Goal: Task Accomplishment & Management: Manage account settings

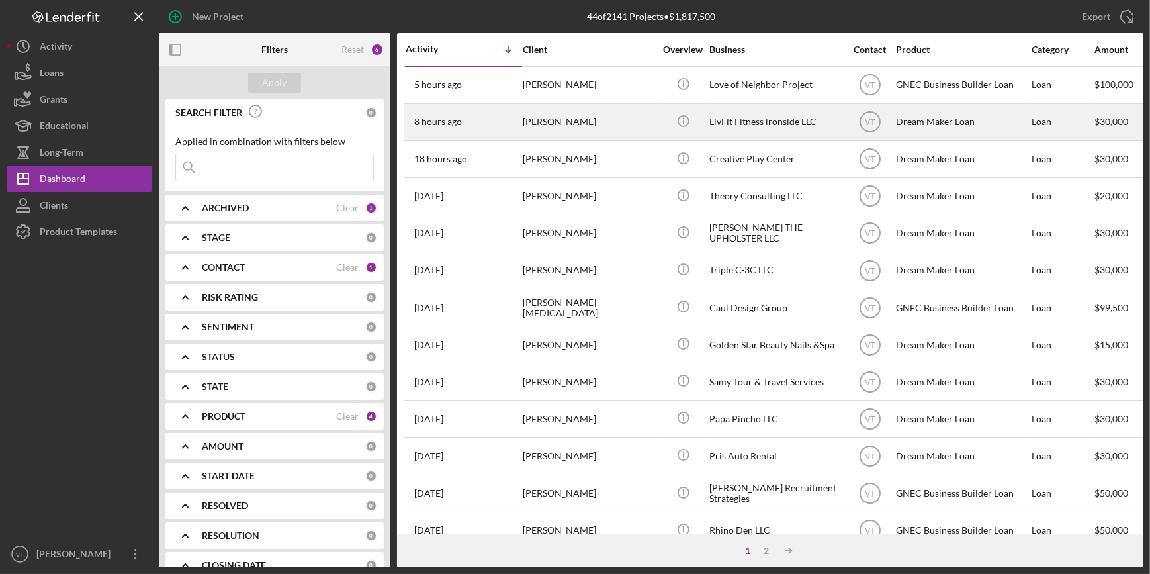
click at [484, 118] on div "8 hours ago Widchard Jilus" at bounding box center [464, 122] width 116 height 35
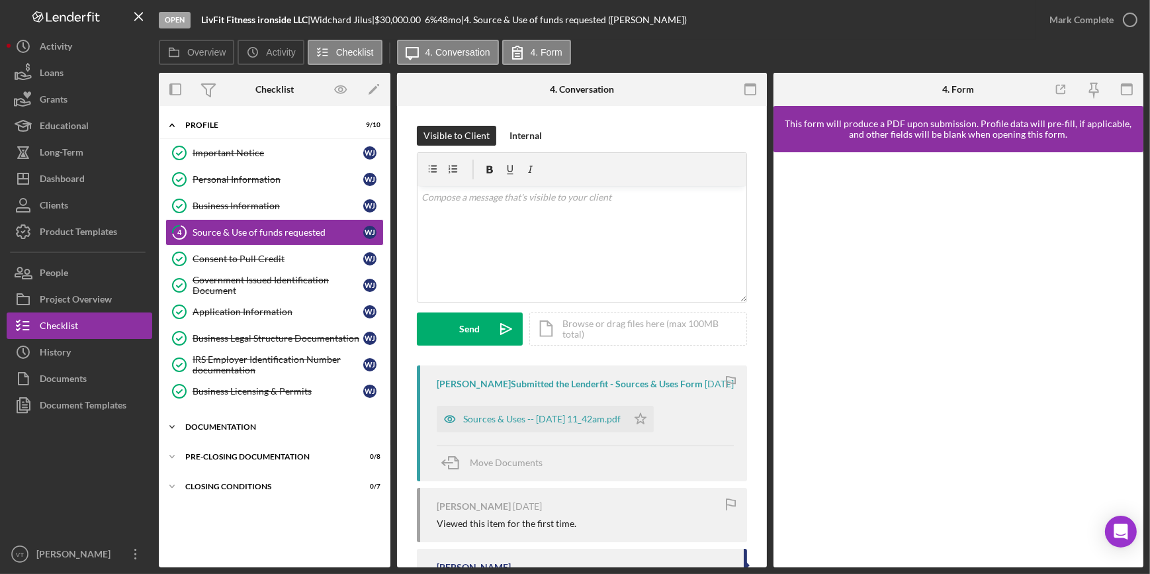
click at [171, 428] on icon "Icon/Expander" at bounding box center [172, 426] width 26 height 26
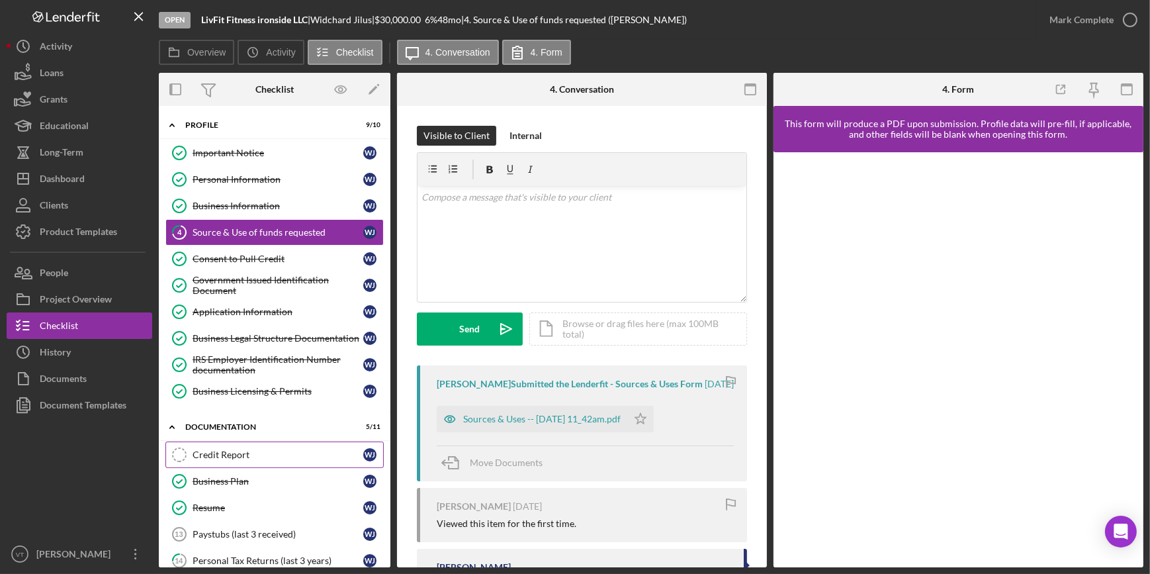
click at [202, 445] on link "Credit Report Credit Report W J" at bounding box center [274, 454] width 218 height 26
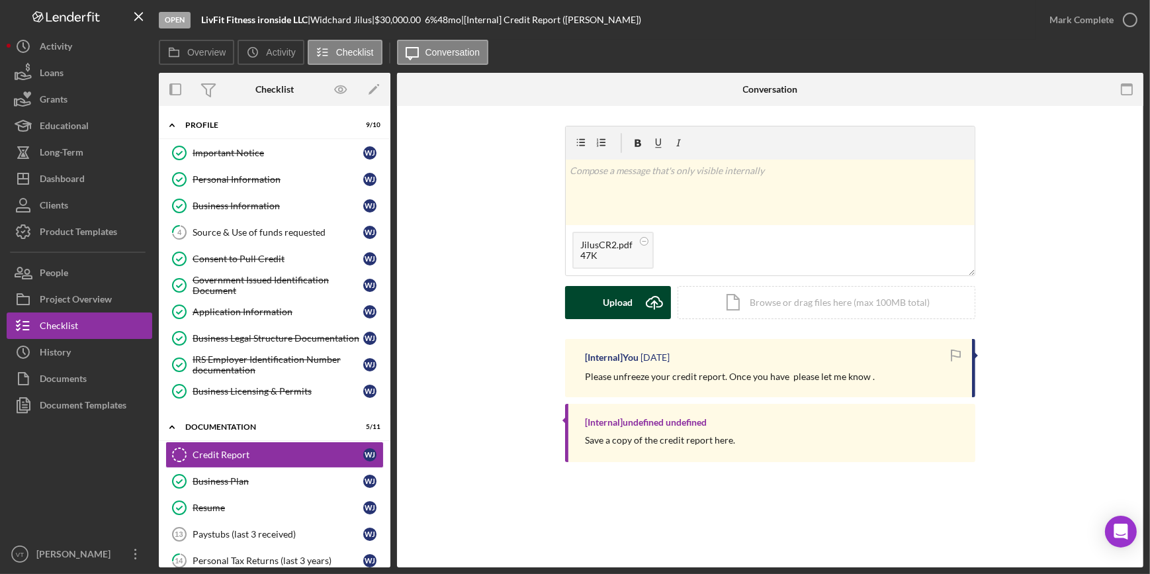
click at [582, 304] on button "Upload Icon/Upload" at bounding box center [618, 302] width 106 height 33
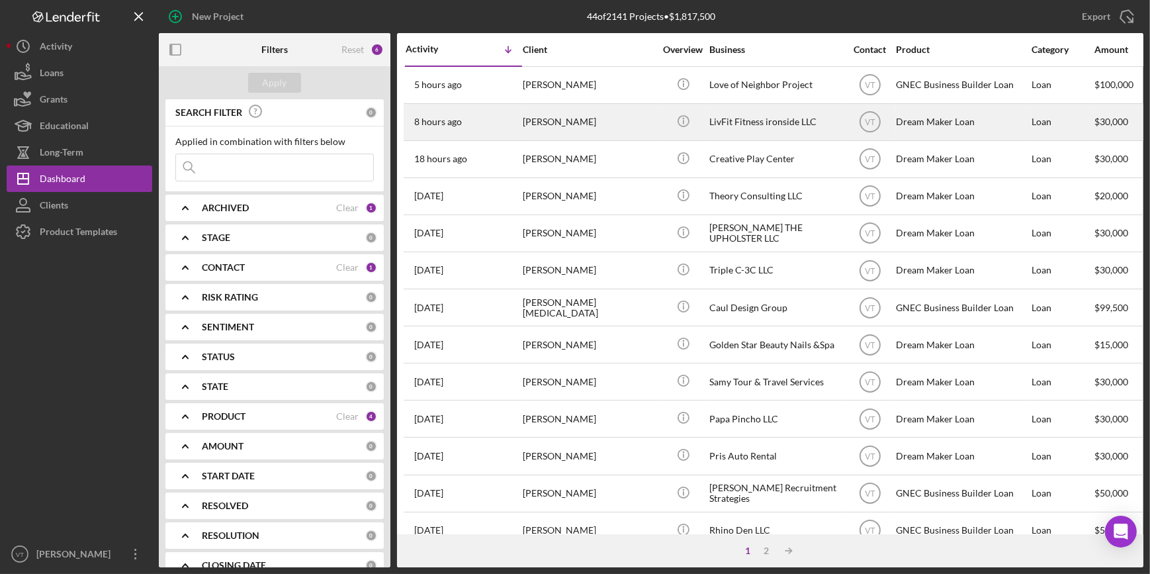
click at [621, 128] on div "[PERSON_NAME]" at bounding box center [589, 122] width 132 height 35
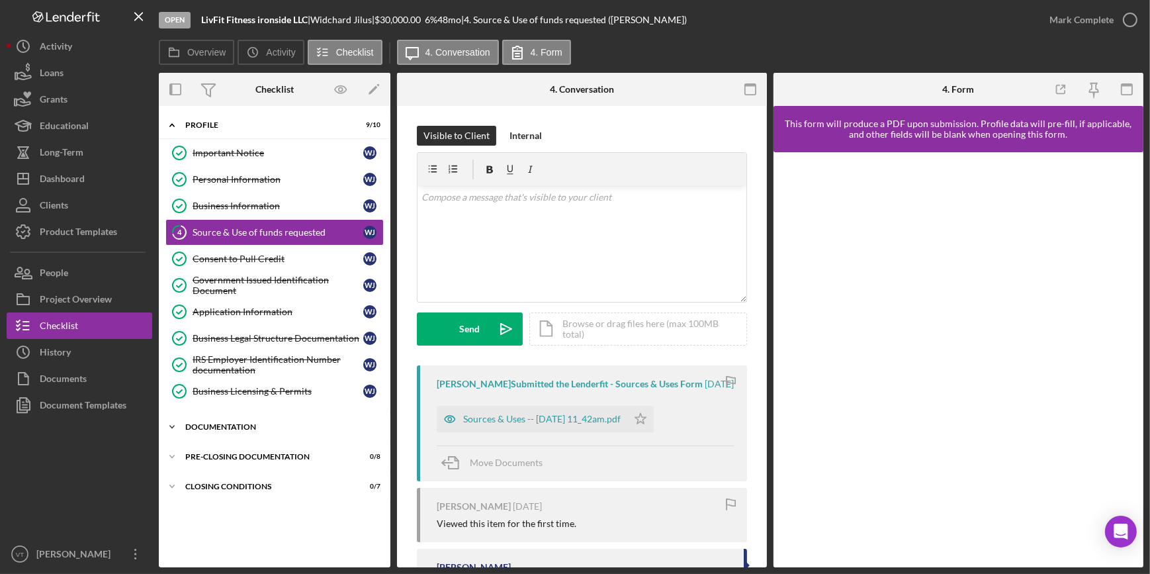
click at [161, 424] on icon "Icon/Expander" at bounding box center [172, 426] width 26 height 26
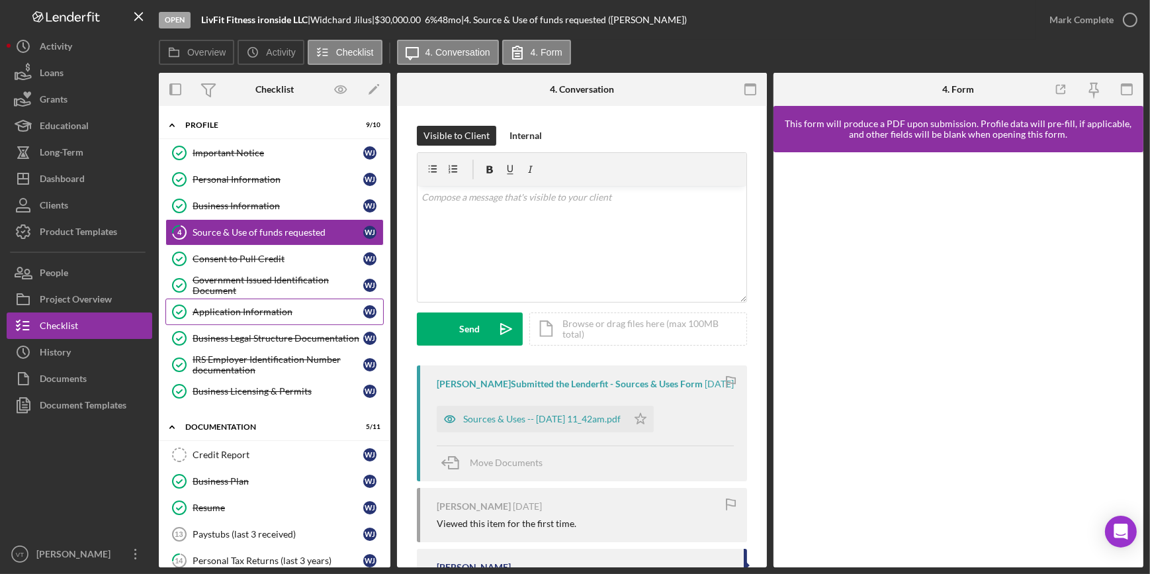
scroll to position [60, 0]
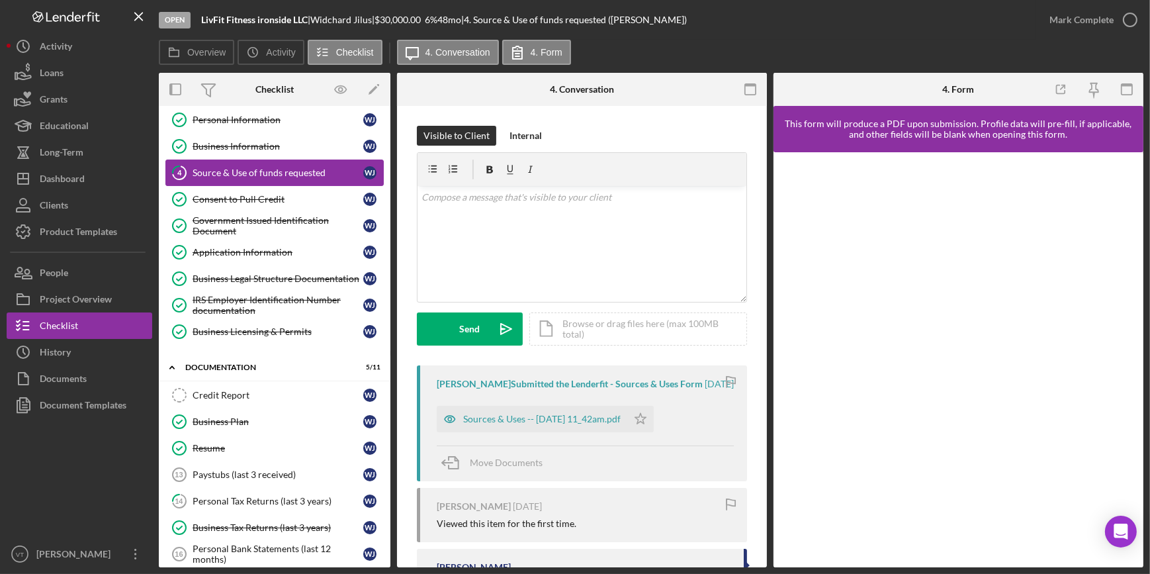
click at [286, 165] on link "4 Source & Use of funds requested W J" at bounding box center [274, 172] width 218 height 26
click at [552, 432] on div "Sources & Uses -- 2025-08-12 11_42am.pdf" at bounding box center [532, 419] width 191 height 26
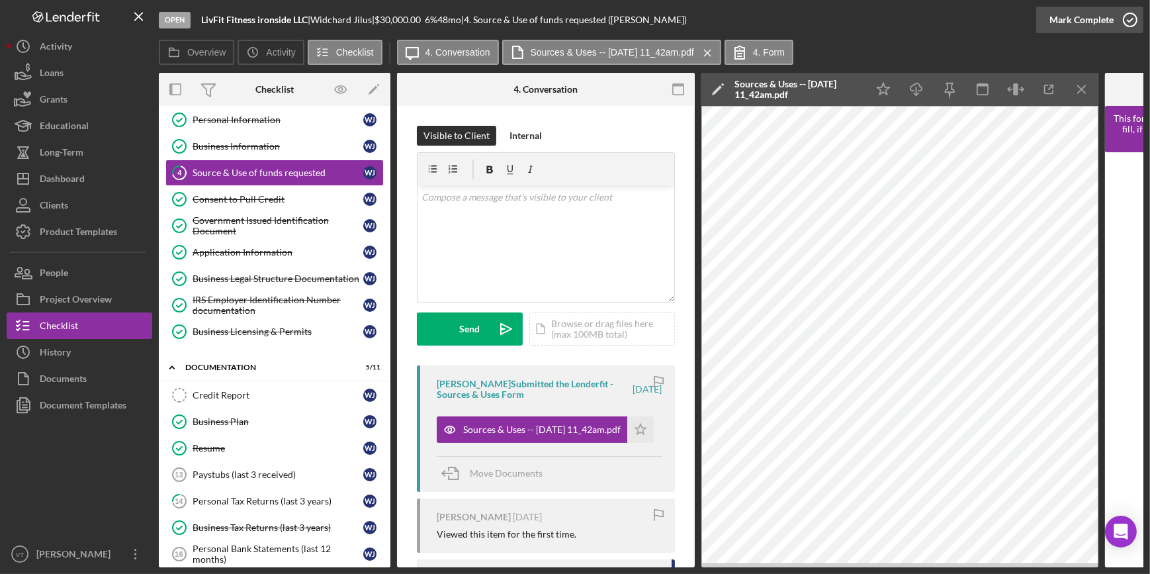
click at [1101, 12] on div "Mark Complete" at bounding box center [1081, 20] width 64 height 26
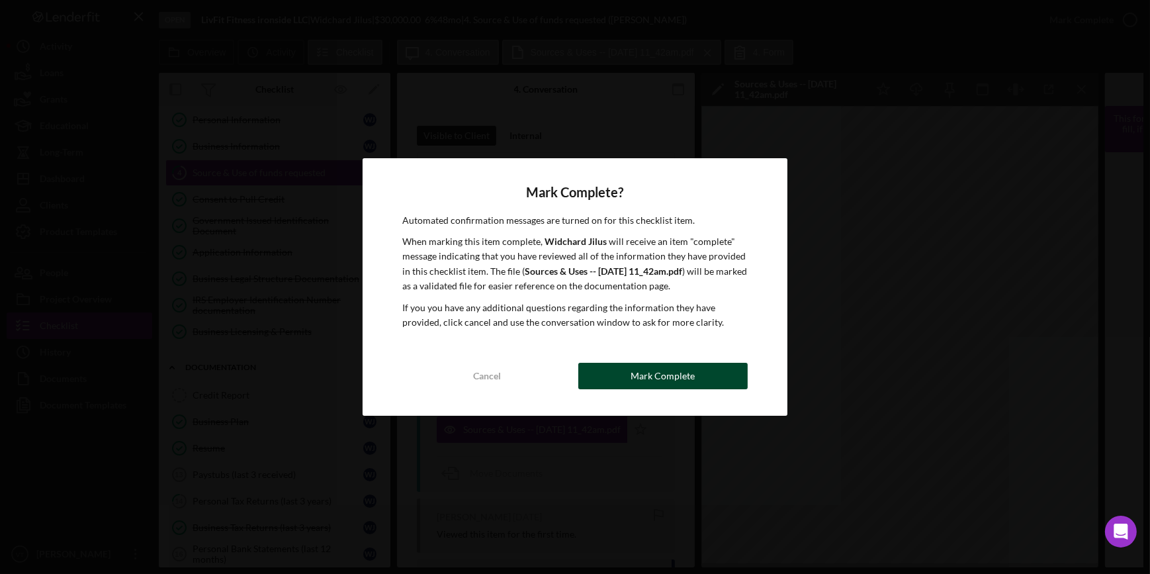
click at [608, 375] on button "Mark Complete" at bounding box center [662, 376] width 169 height 26
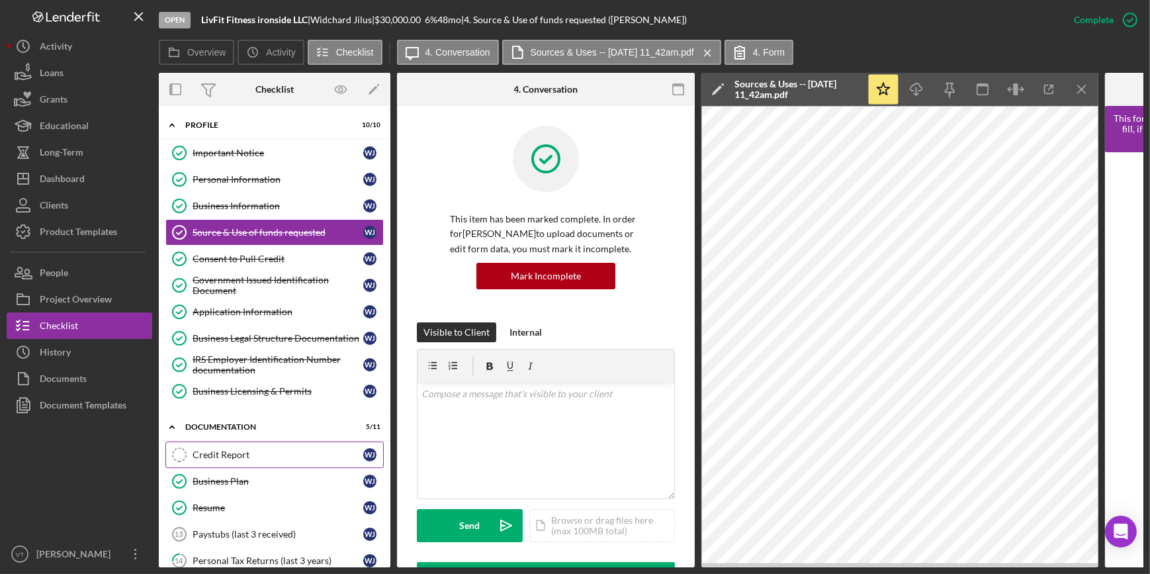
click at [179, 450] on icon "Credit Report" at bounding box center [179, 454] width 33 height 33
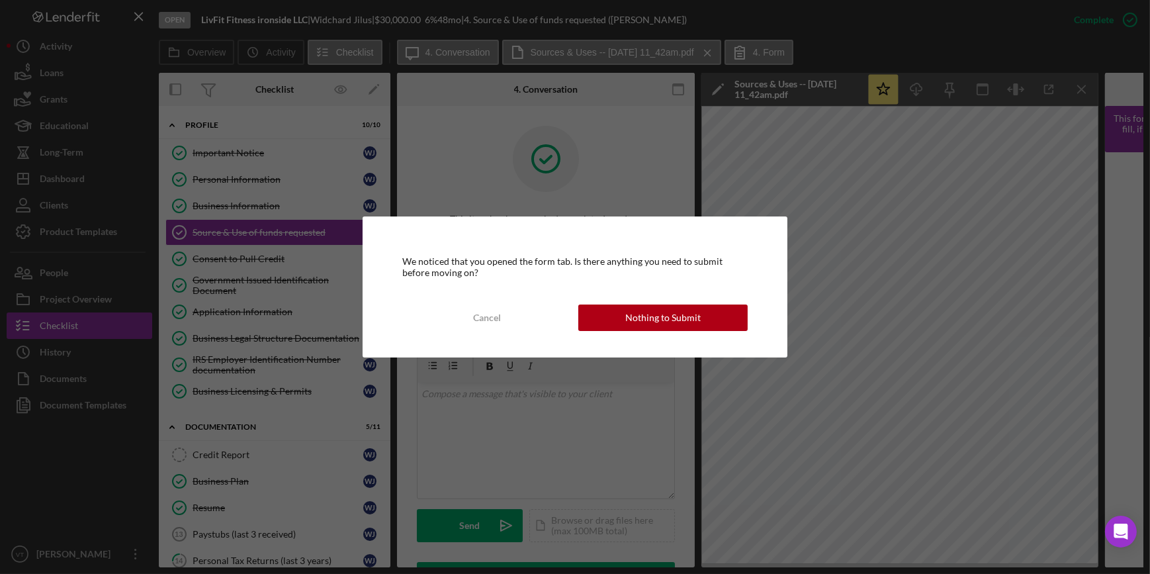
click at [711, 300] on div "We noticed that you opened the form tab. Is there anything you need to submit b…" at bounding box center [575, 286] width 424 height 140
click at [703, 314] on button "Nothing to Submit" at bounding box center [662, 317] width 169 height 26
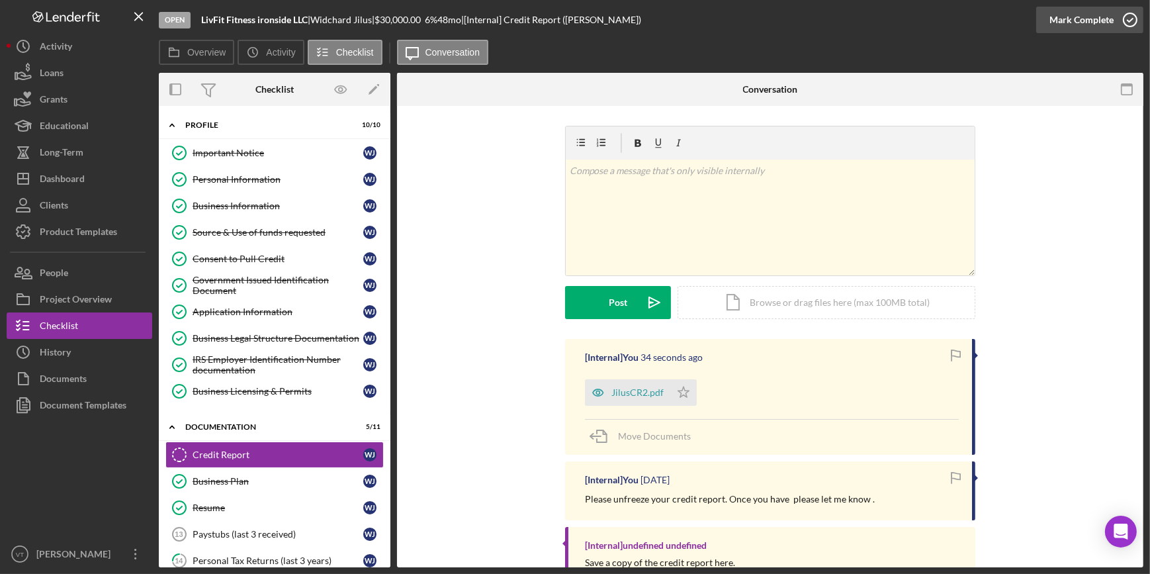
click at [1096, 14] on div "Mark Complete" at bounding box center [1081, 20] width 64 height 26
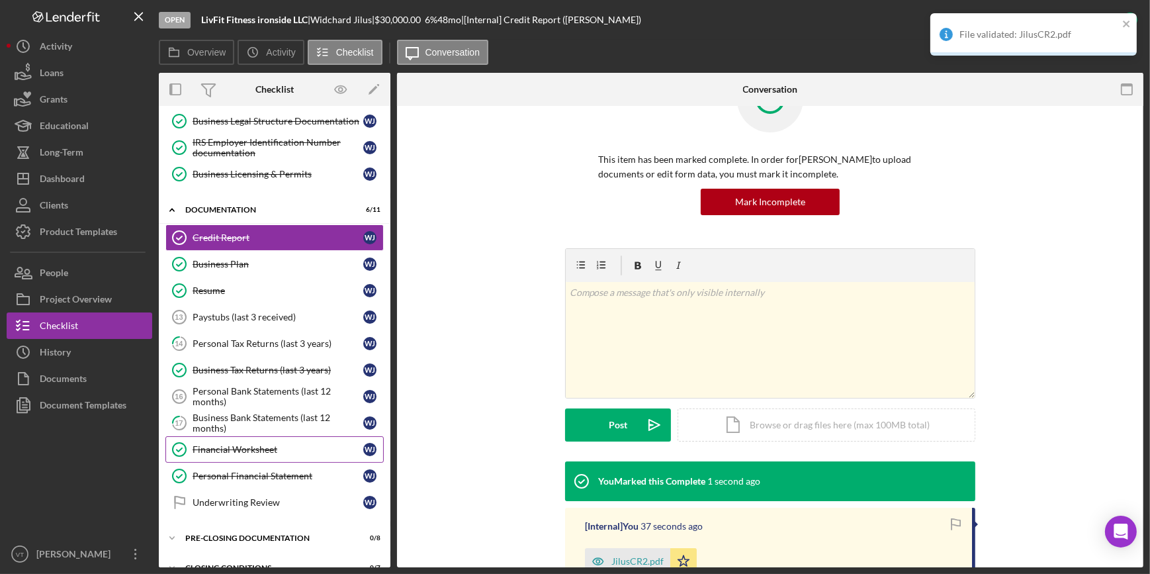
scroll to position [235, 0]
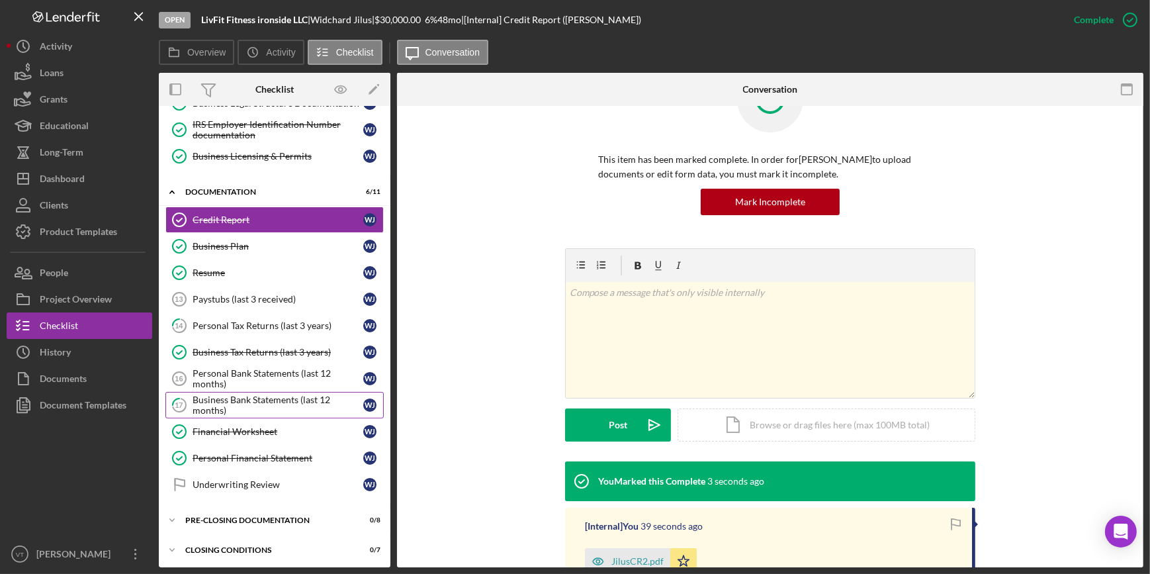
click at [198, 398] on div "Business Bank Statements (last 12 months)" at bounding box center [278, 404] width 171 height 21
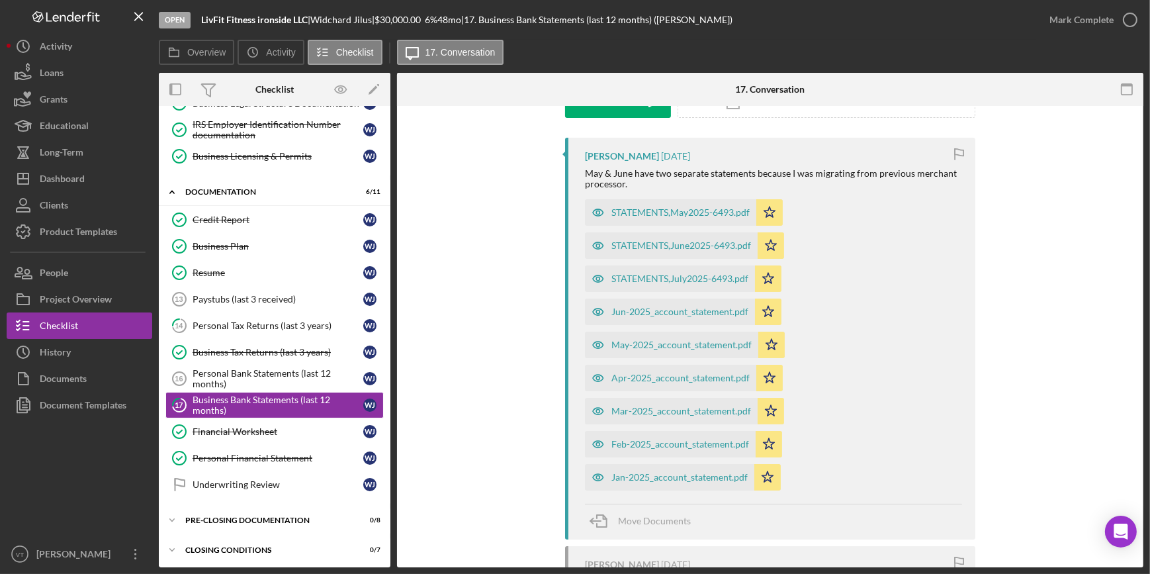
scroll to position [300, 0]
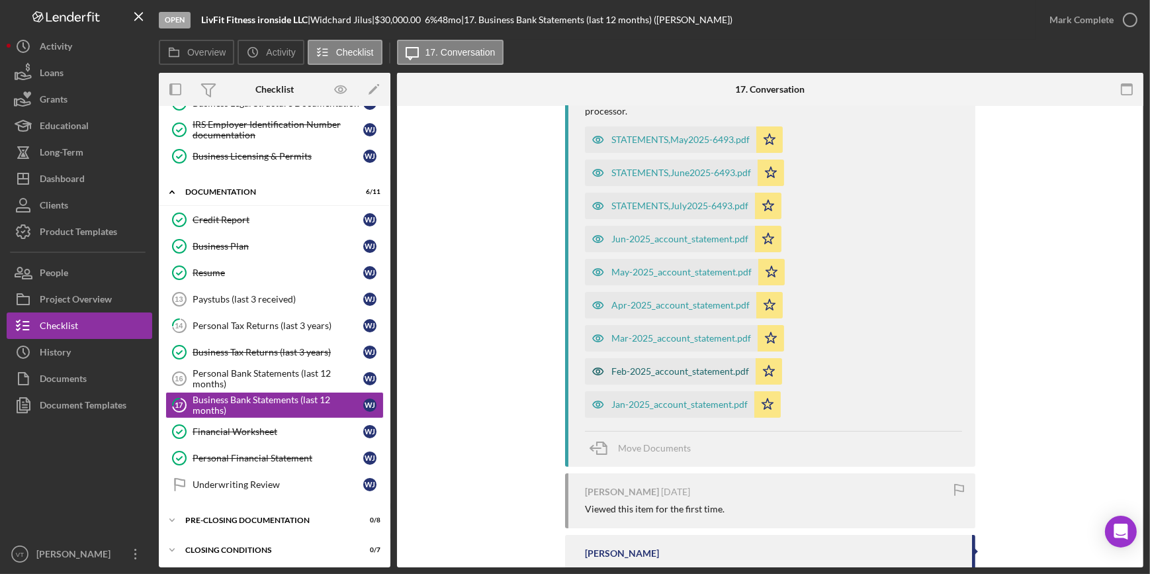
click at [673, 368] on div "Feb-2025_account_statement.pdf" at bounding box center [680, 371] width 138 height 11
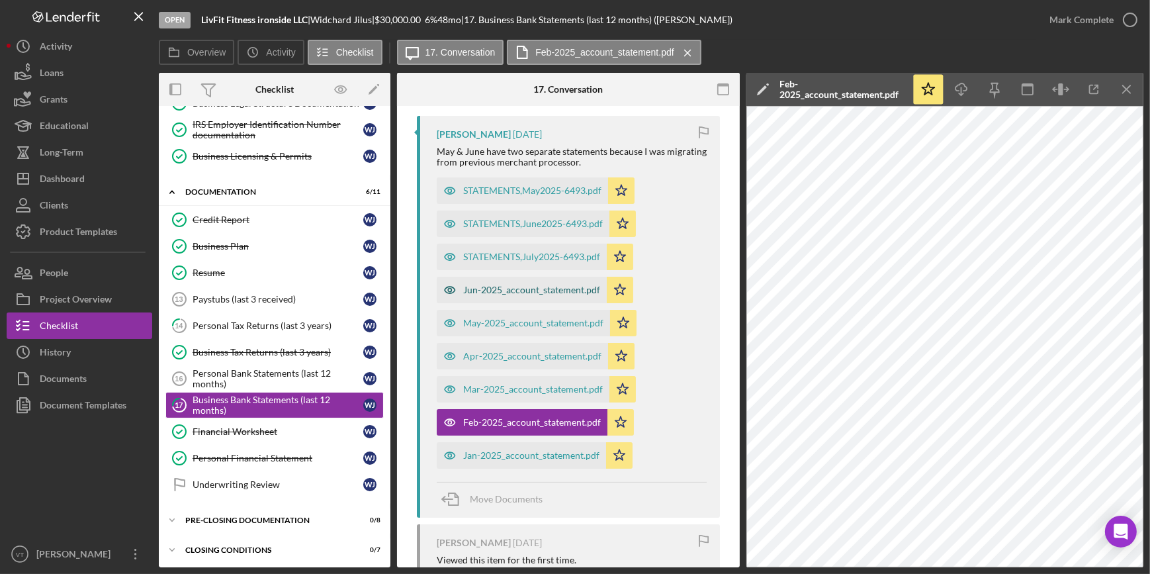
scroll to position [240, 0]
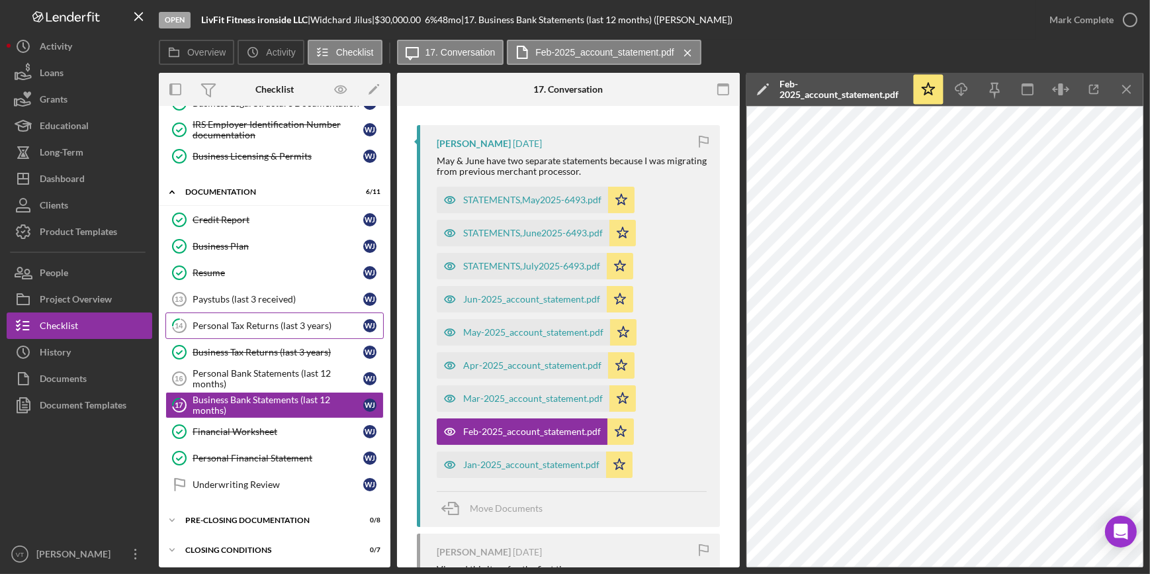
click at [233, 330] on link "14 Personal Tax Returns (last 3 years) W J" at bounding box center [274, 325] width 218 height 26
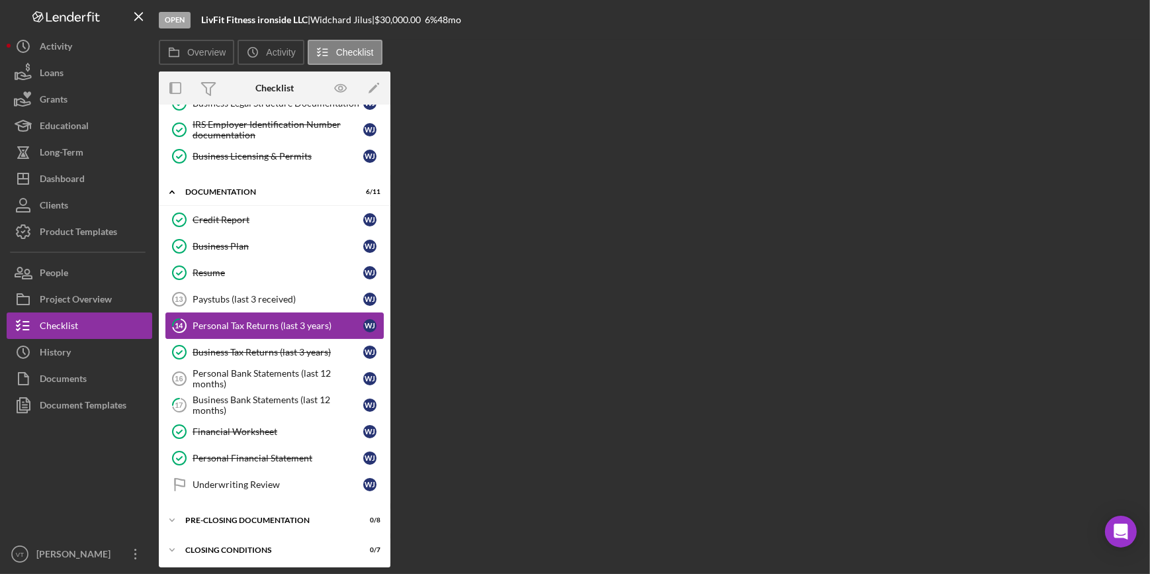
scroll to position [235, 0]
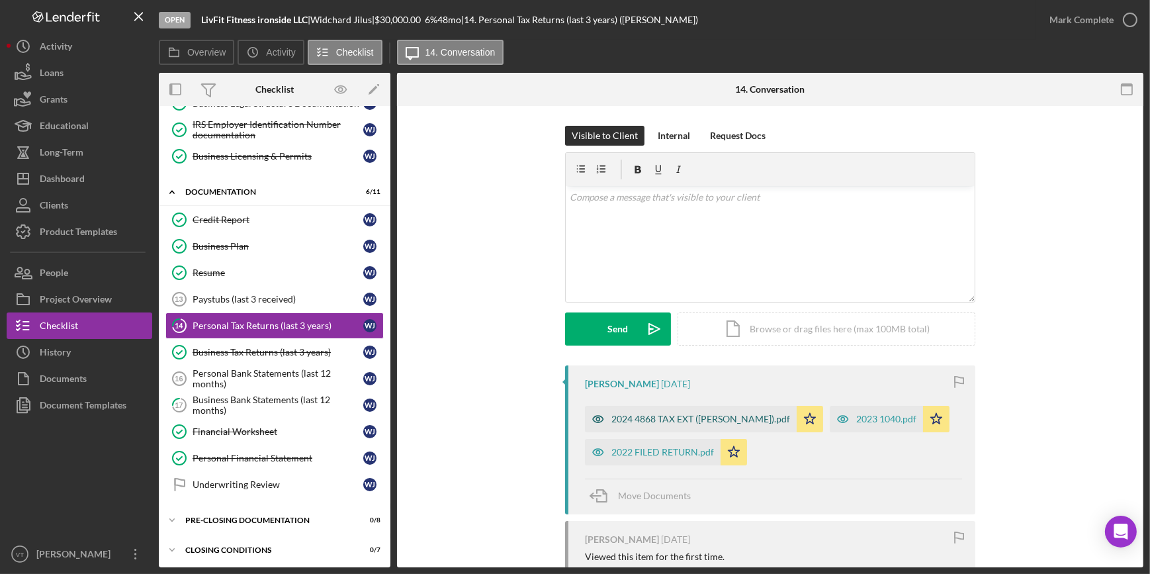
click at [713, 417] on div "2024 4868 TAX EXT (JILUS WIDCHARD).pdf" at bounding box center [700, 418] width 179 height 11
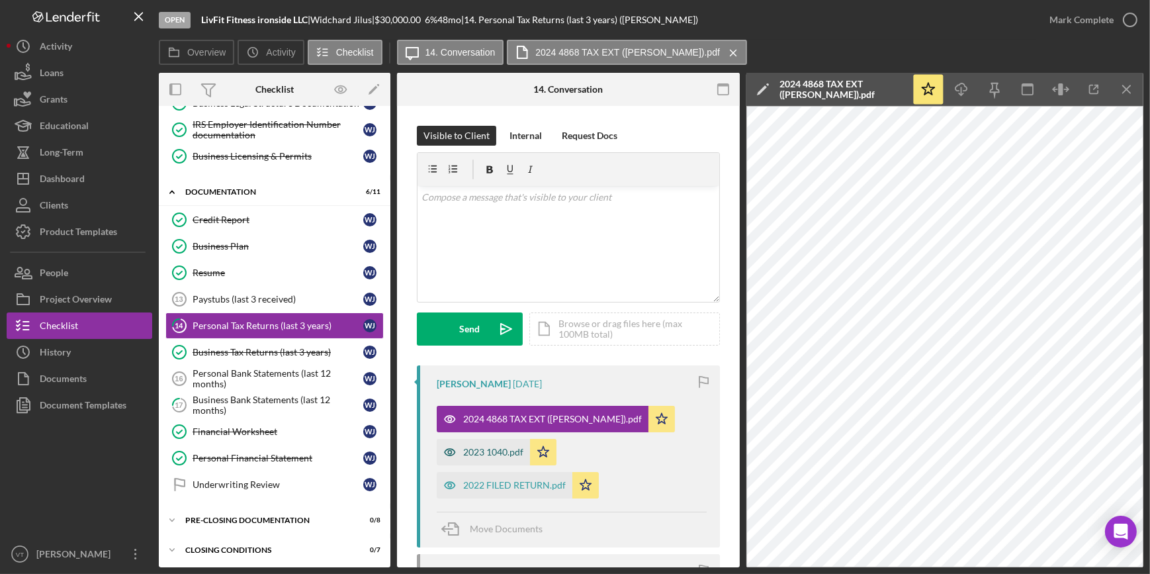
click at [492, 453] on div "2023 1040.pdf" at bounding box center [493, 452] width 60 height 11
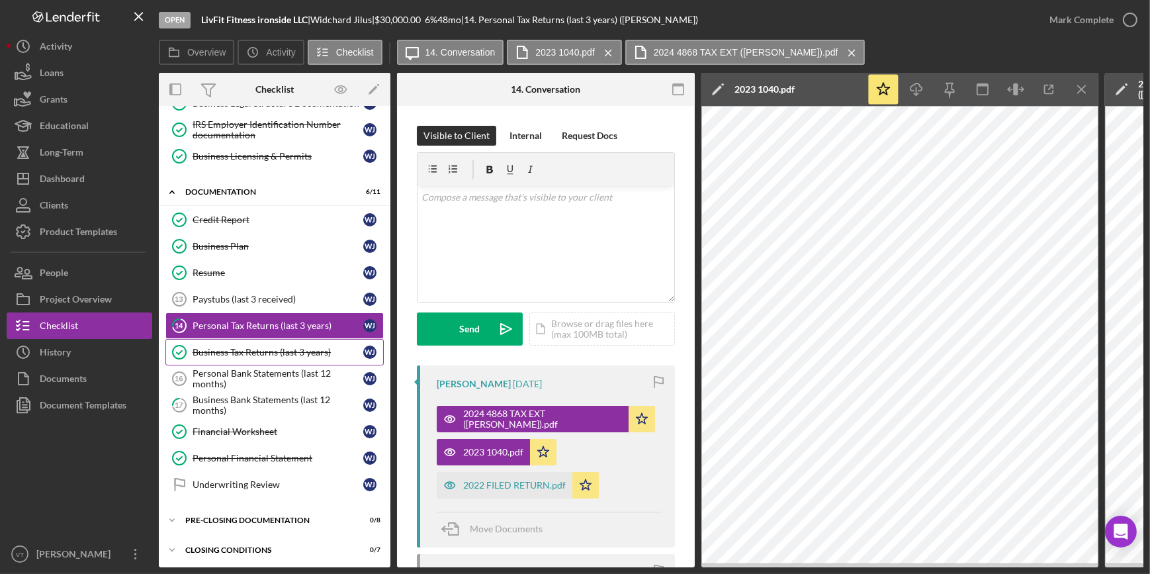
click at [278, 343] on link "Business Tax Returns (last 3 years) Business Tax Returns (last 3 years) W J" at bounding box center [274, 352] width 218 height 26
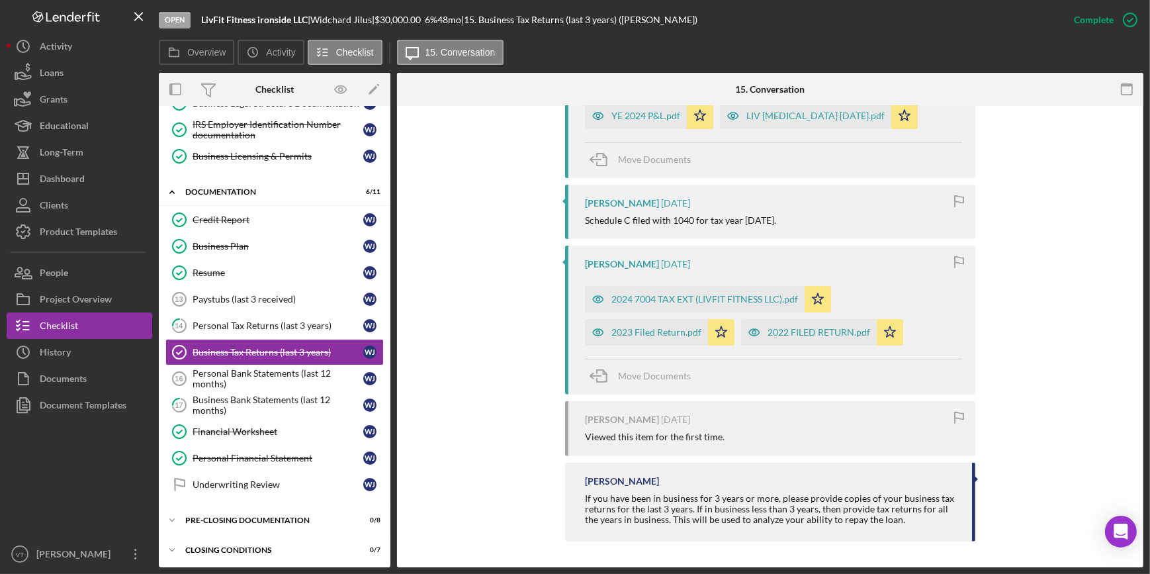
scroll to position [471, 0]
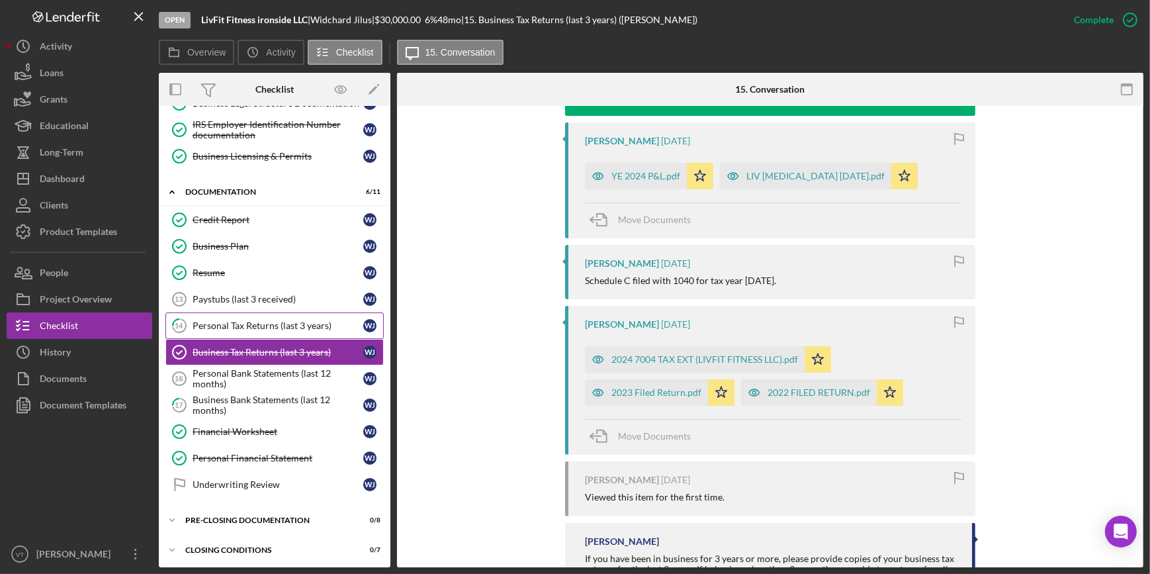
click at [278, 325] on div "Personal Tax Returns (last 3 years)" at bounding box center [278, 325] width 171 height 11
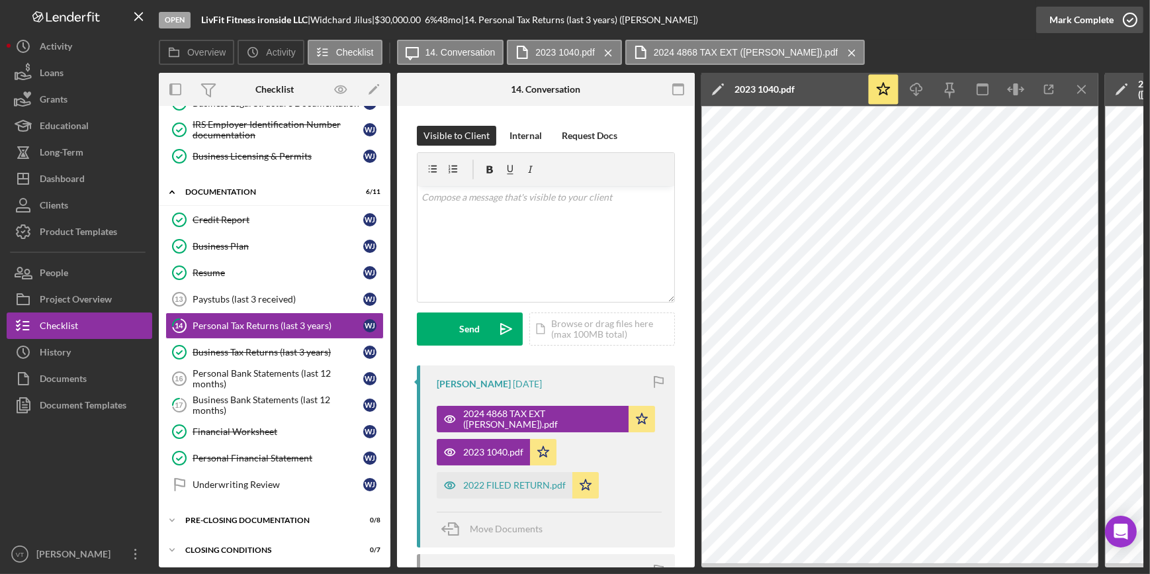
click at [1106, 15] on div "Mark Complete" at bounding box center [1081, 20] width 64 height 26
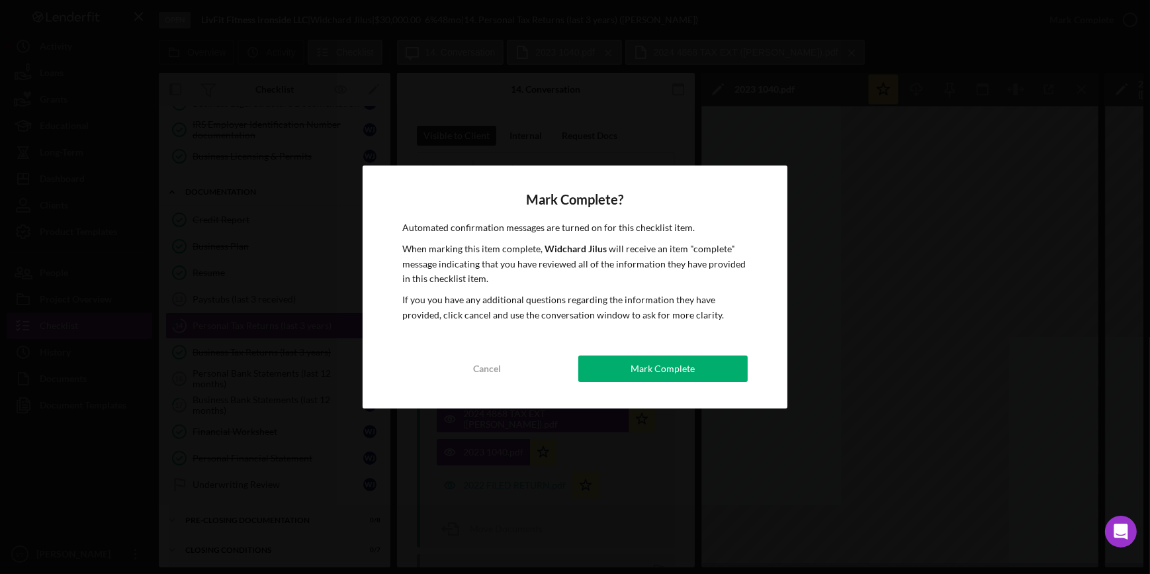
click at [663, 367] on div "Mark Complete" at bounding box center [662, 368] width 64 height 26
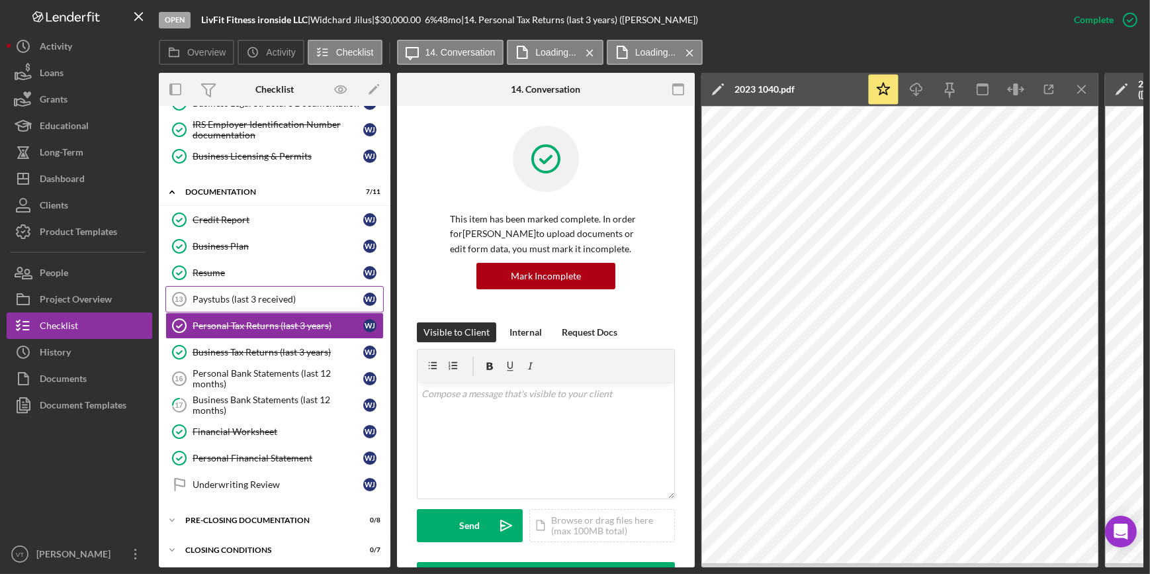
click at [290, 294] on div "Paystubs (last 3 received)" at bounding box center [278, 299] width 171 height 11
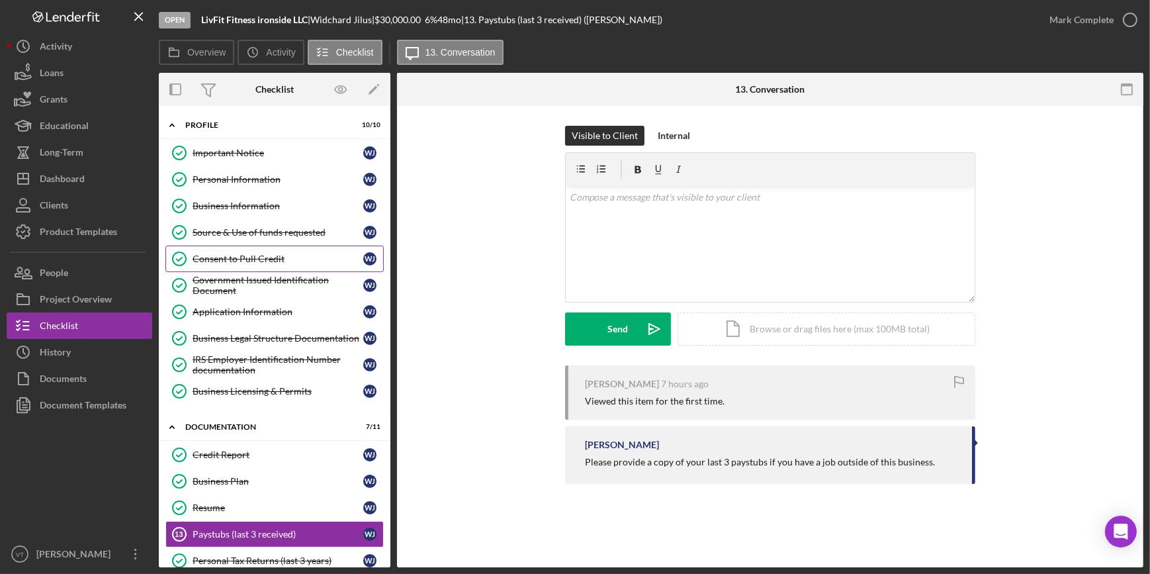
click at [257, 259] on div "Consent to Pull Credit" at bounding box center [278, 258] width 171 height 11
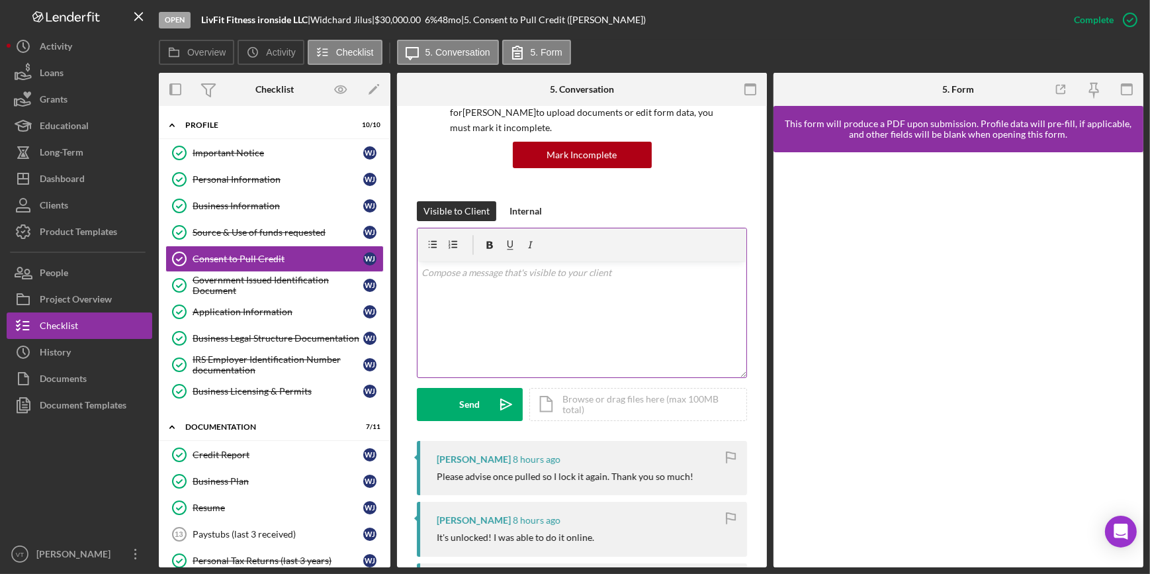
scroll to position [60, 0]
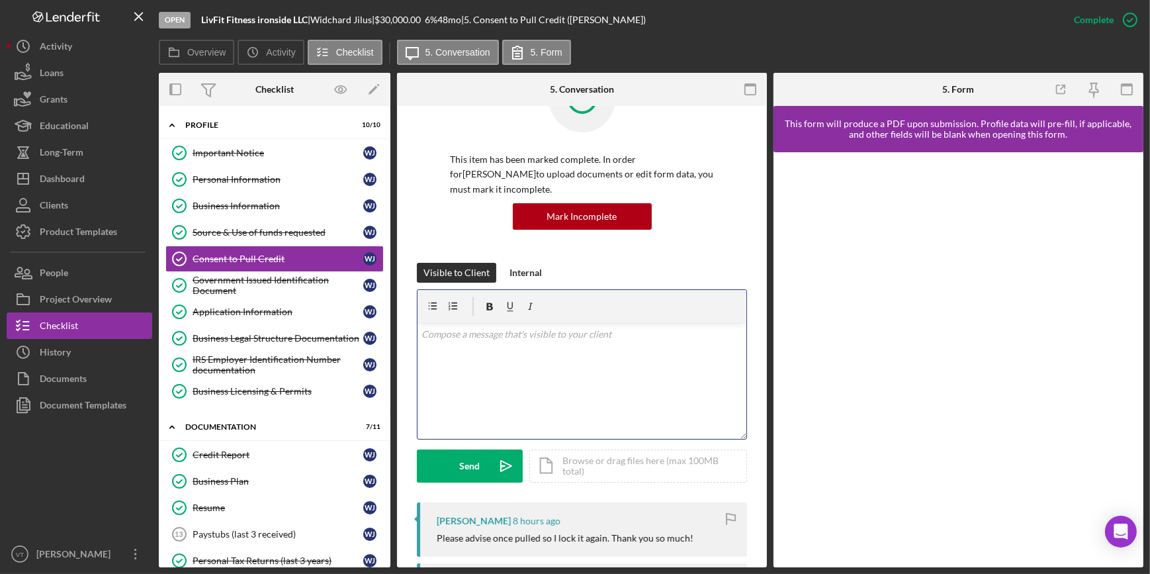
click at [447, 331] on p at bounding box center [582, 334] width 322 height 15
click at [488, 462] on button "Send Icon/icon-invite-send" at bounding box center [470, 465] width 106 height 33
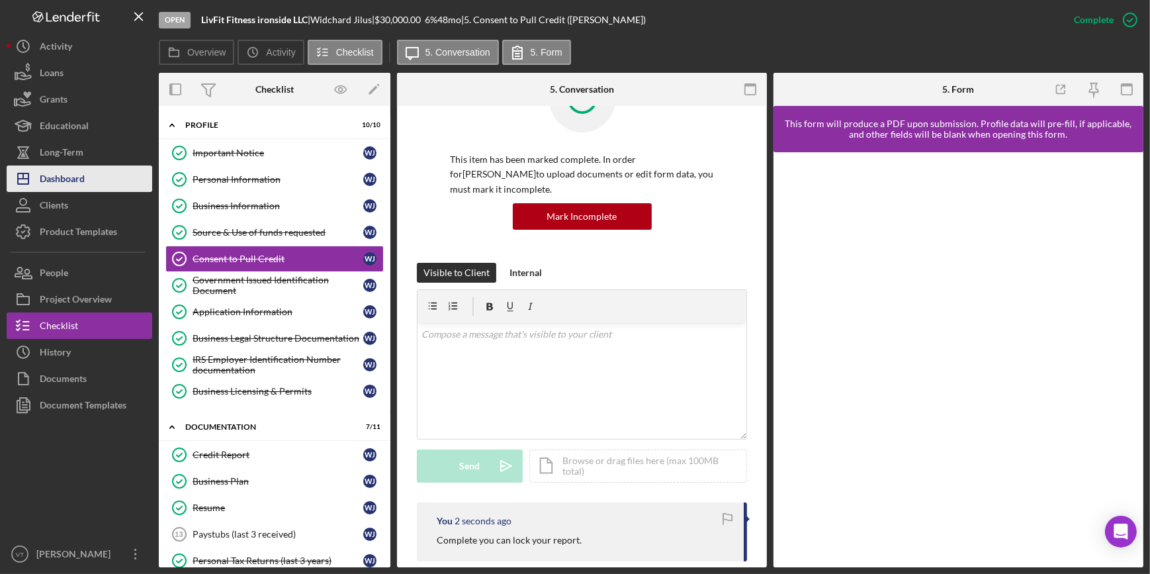
click at [92, 179] on button "Icon/Dashboard Dashboard" at bounding box center [80, 178] width 146 height 26
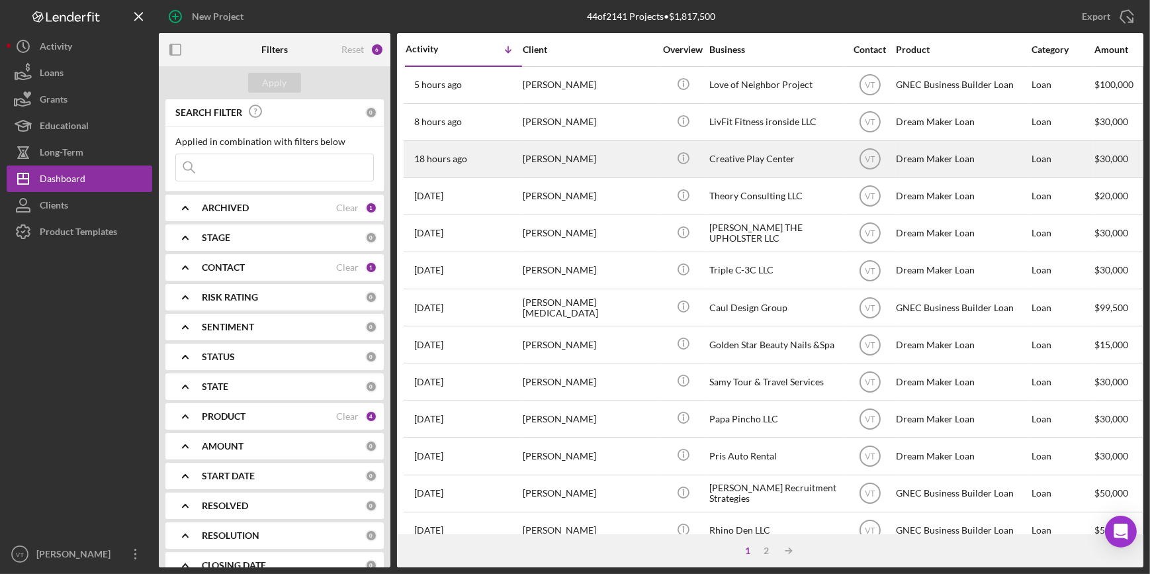
click at [531, 151] on div "Arelis Castro" at bounding box center [589, 159] width 132 height 35
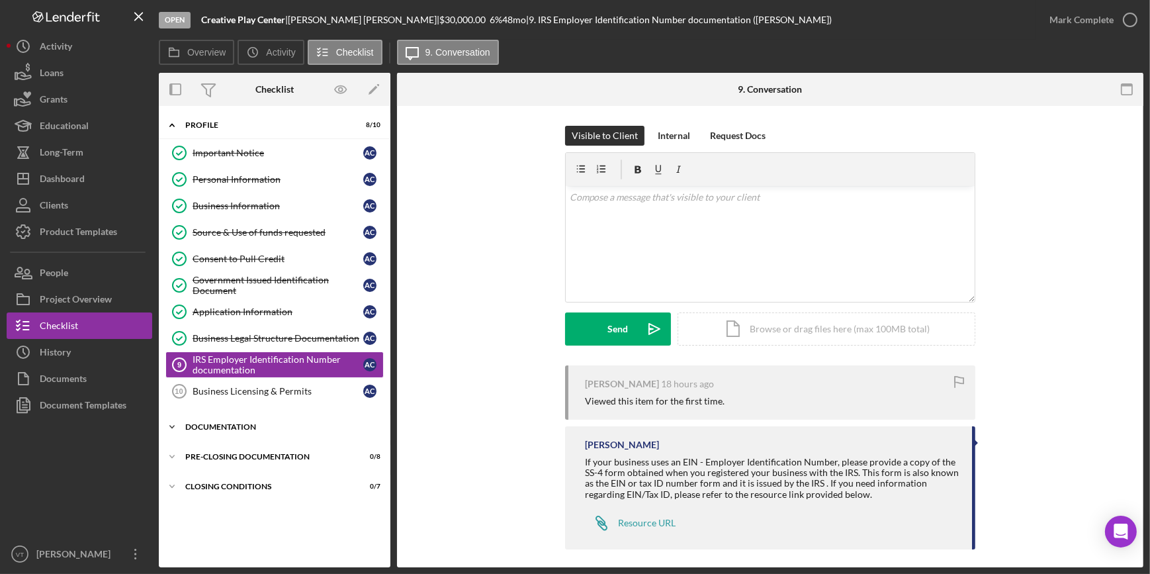
click at [177, 430] on icon "Icon/Expander" at bounding box center [172, 426] width 26 height 26
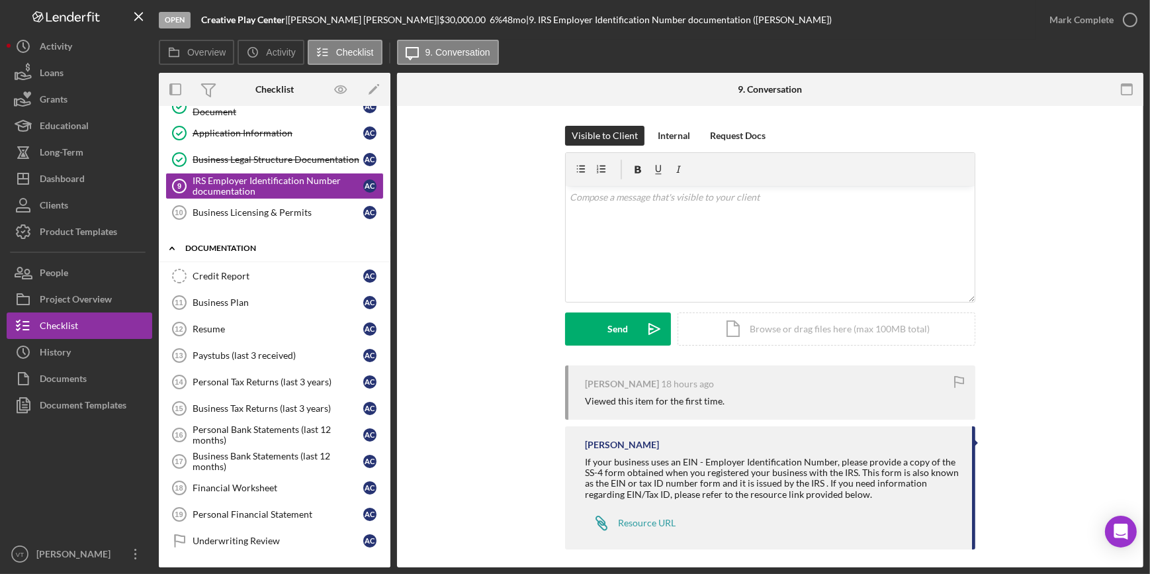
scroll to position [235, 0]
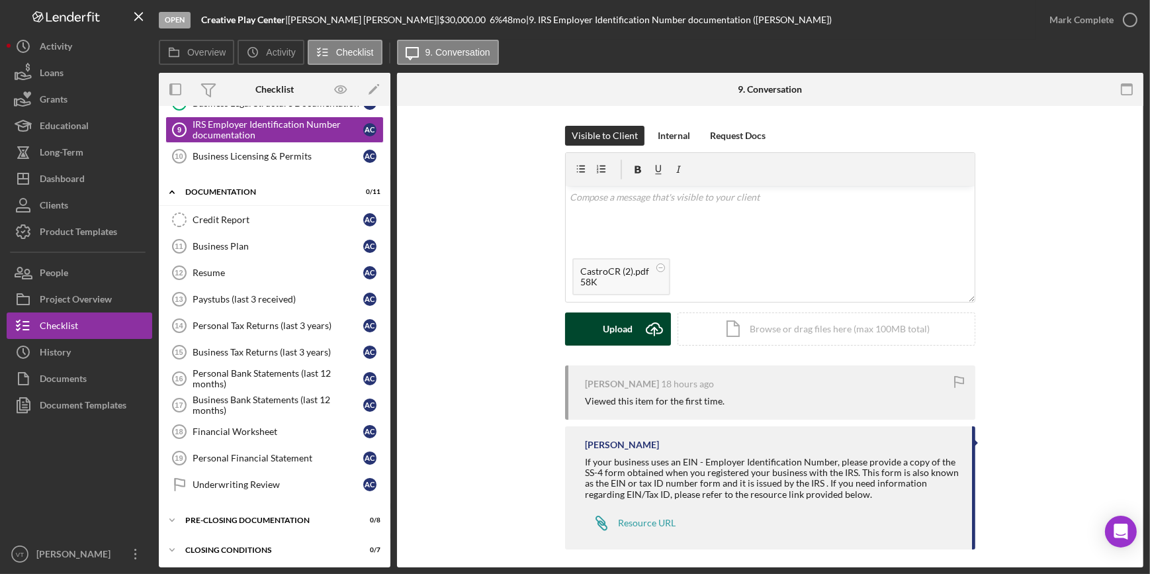
click at [608, 321] on div "Upload" at bounding box center [618, 328] width 30 height 33
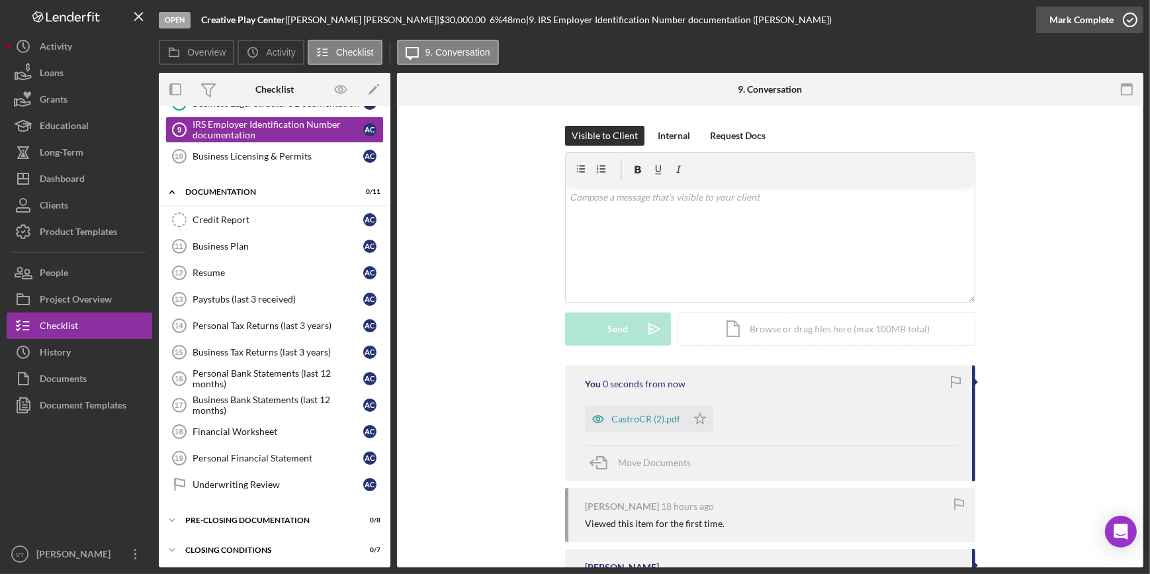
click at [1054, 21] on div "Mark Complete" at bounding box center [1081, 20] width 64 height 26
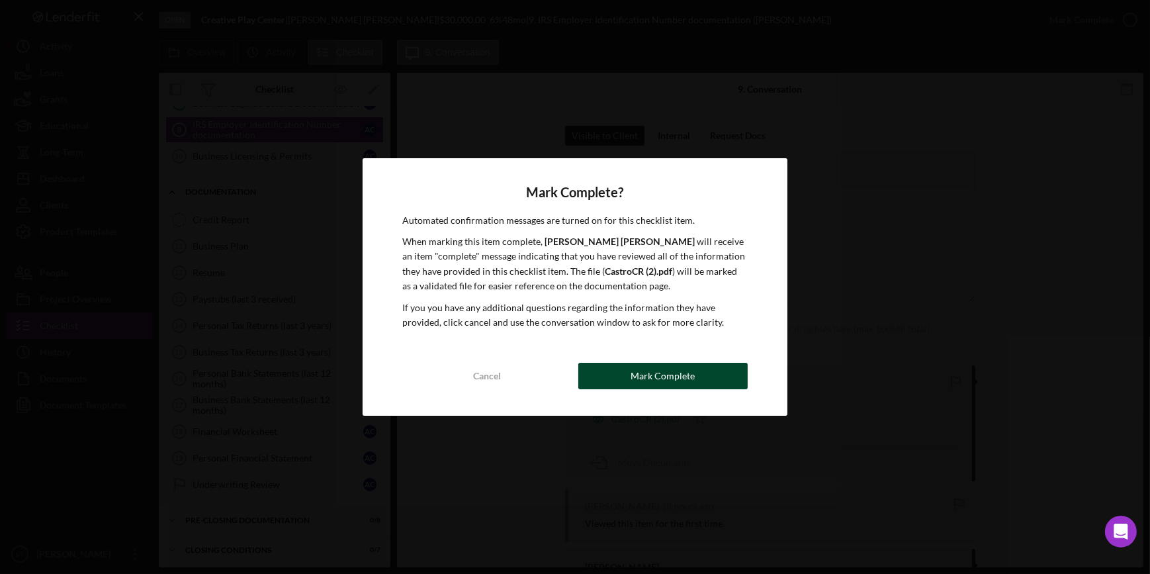
click at [709, 370] on button "Mark Complete" at bounding box center [662, 376] width 169 height 26
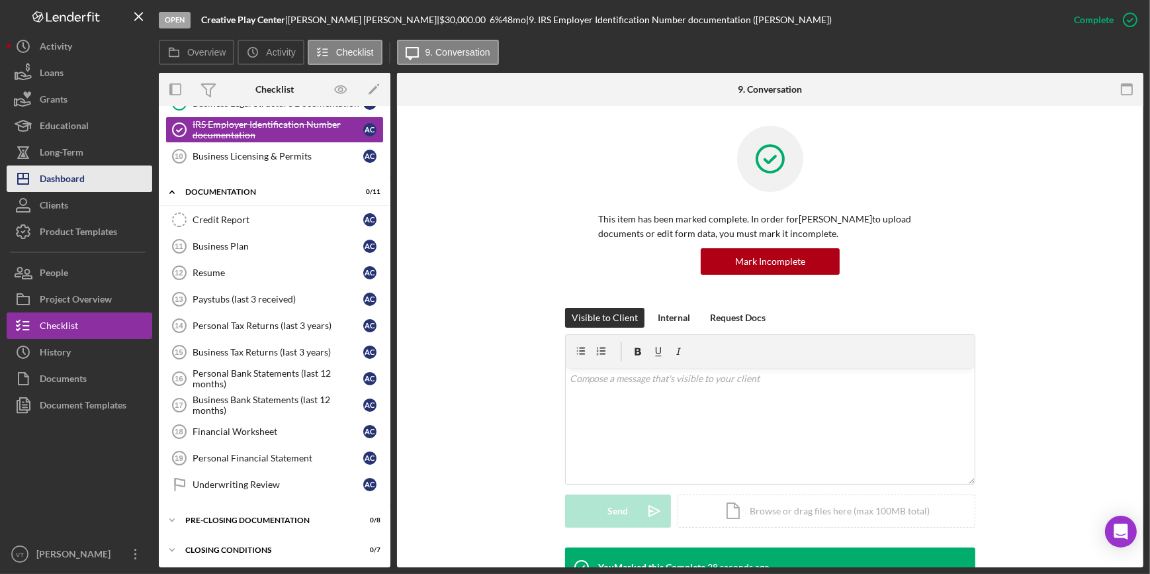
click at [77, 189] on div "Dashboard" at bounding box center [62, 180] width 45 height 30
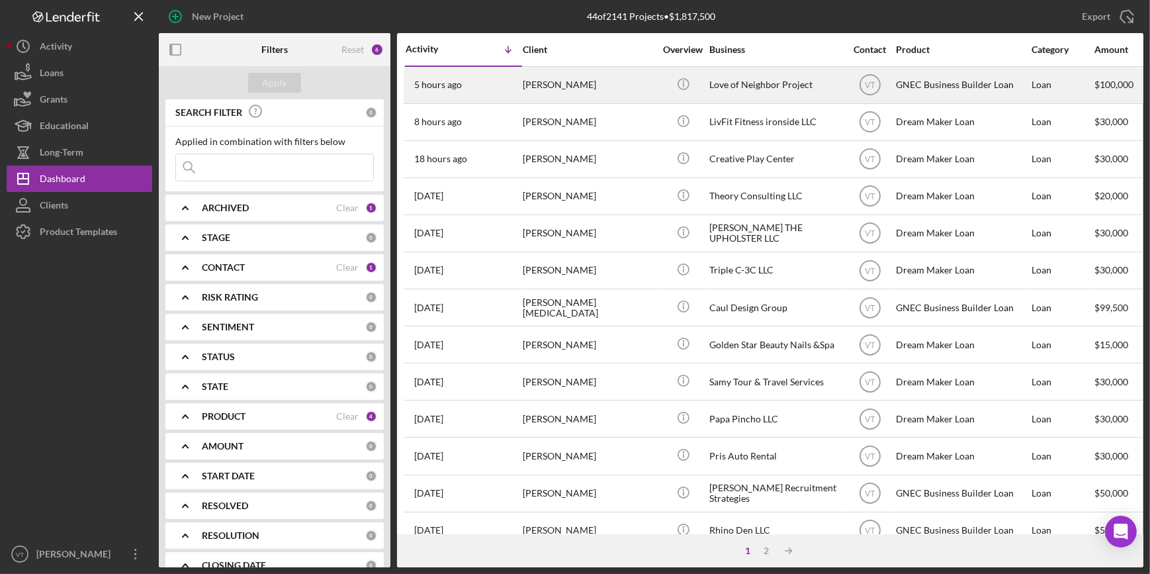
click at [568, 84] on div "ANGEL SOLTERO" at bounding box center [589, 84] width 132 height 35
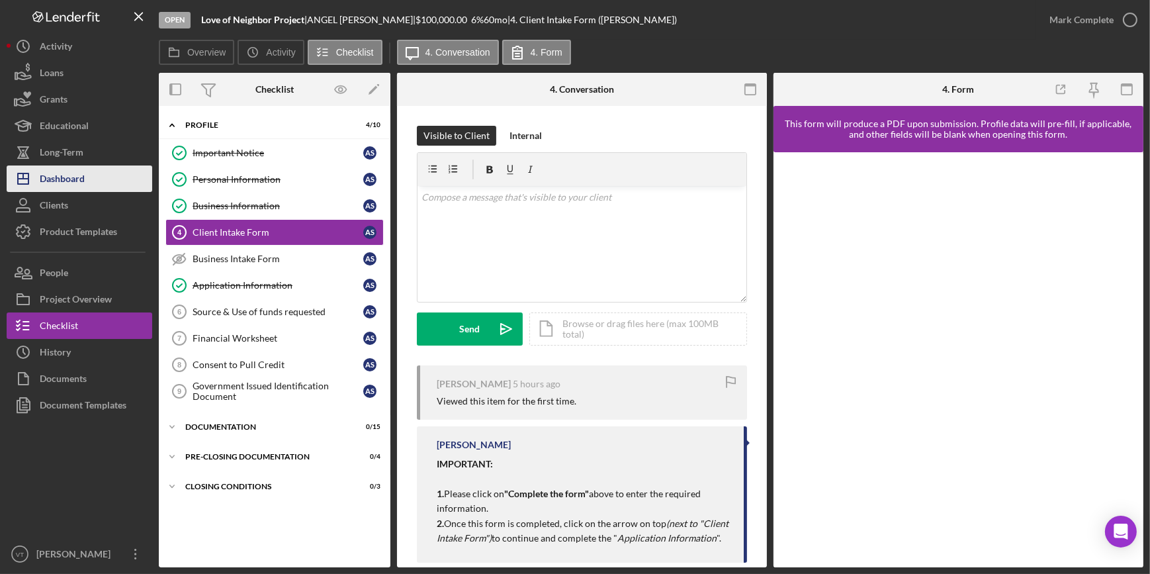
click at [78, 178] on div "Dashboard" at bounding box center [62, 180] width 45 height 30
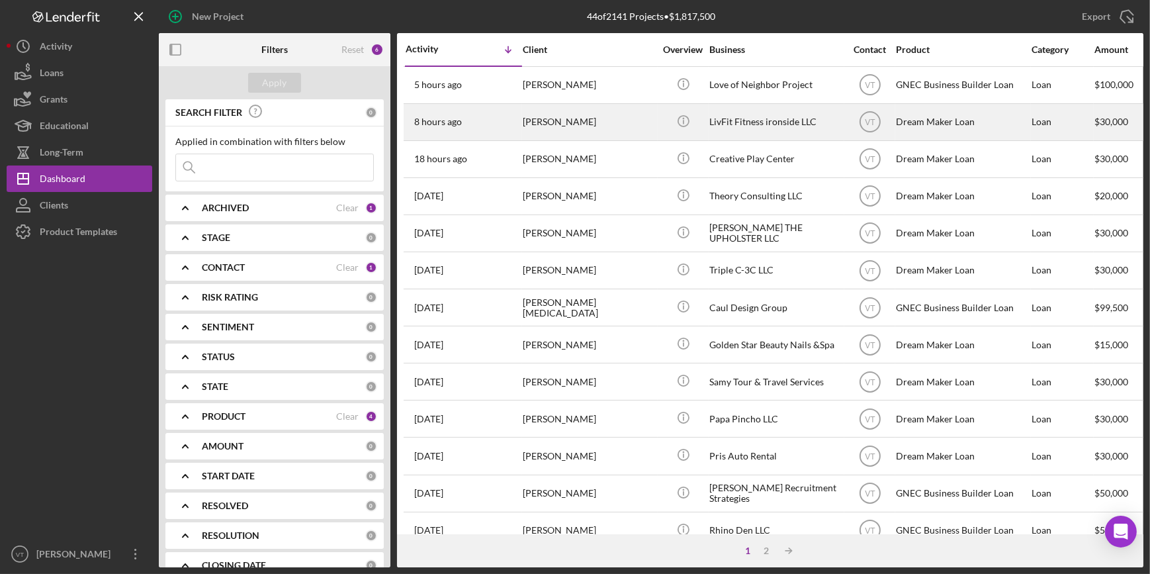
click at [466, 126] on div "8 hours ago Widchard Jilus" at bounding box center [464, 122] width 116 height 35
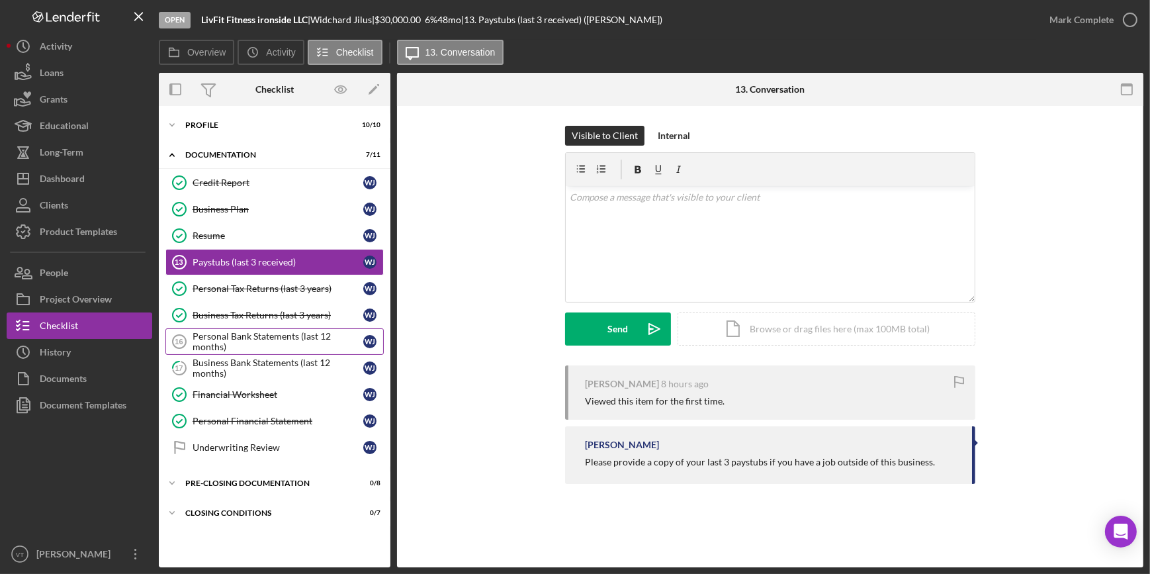
click at [225, 336] on div "Personal Bank Statements (last 12 months)" at bounding box center [278, 341] width 171 height 21
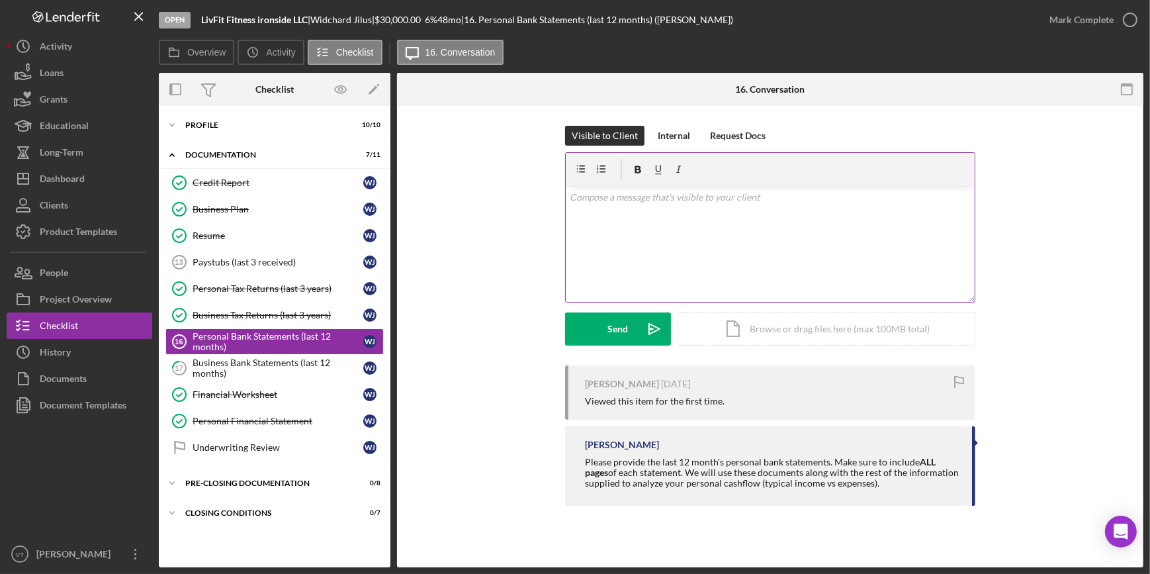
click at [598, 199] on p at bounding box center [771, 197] width 402 height 15
drag, startPoint x: 894, startPoint y: 195, endPoint x: 935, endPoint y: 164, distance: 50.9
click at [935, 164] on div at bounding box center [770, 169] width 409 height 33
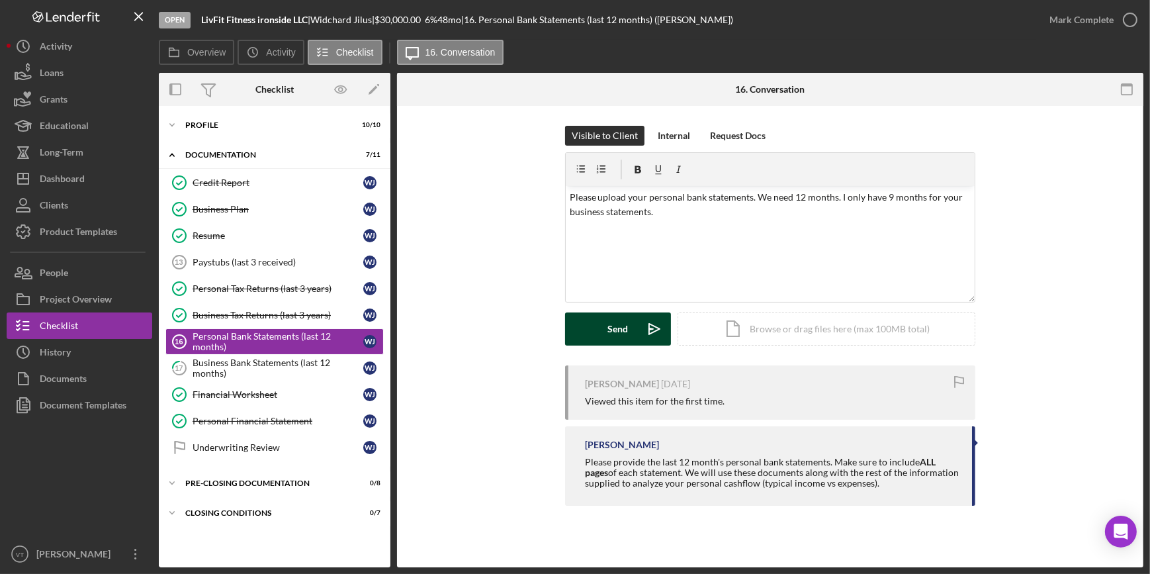
click at [607, 329] on button "Send Icon/icon-invite-send" at bounding box center [618, 328] width 106 height 33
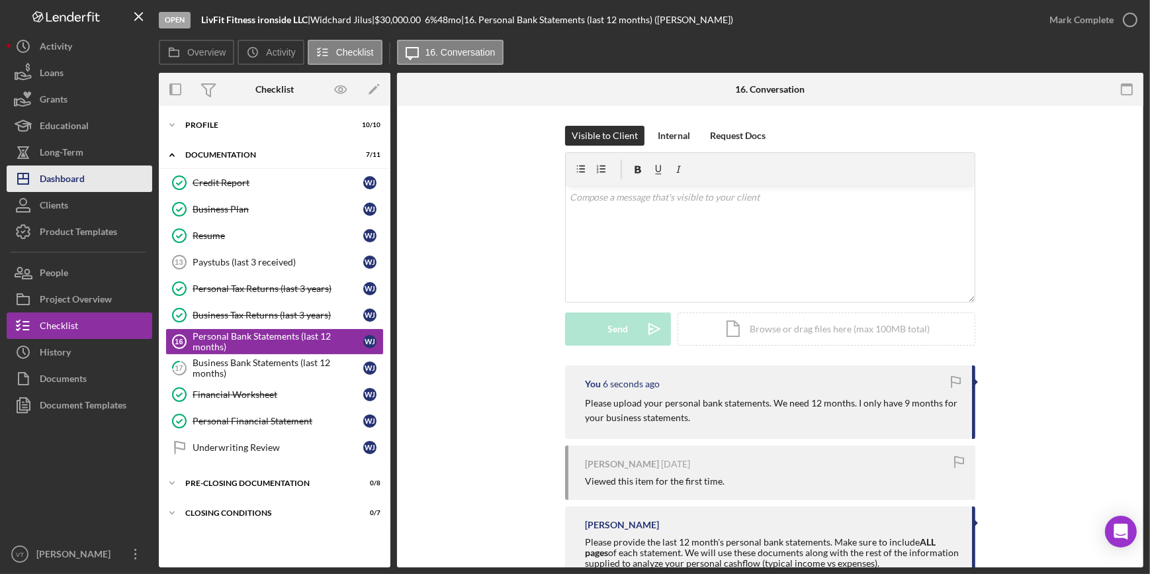
click at [79, 184] on div "Dashboard" at bounding box center [62, 180] width 45 height 30
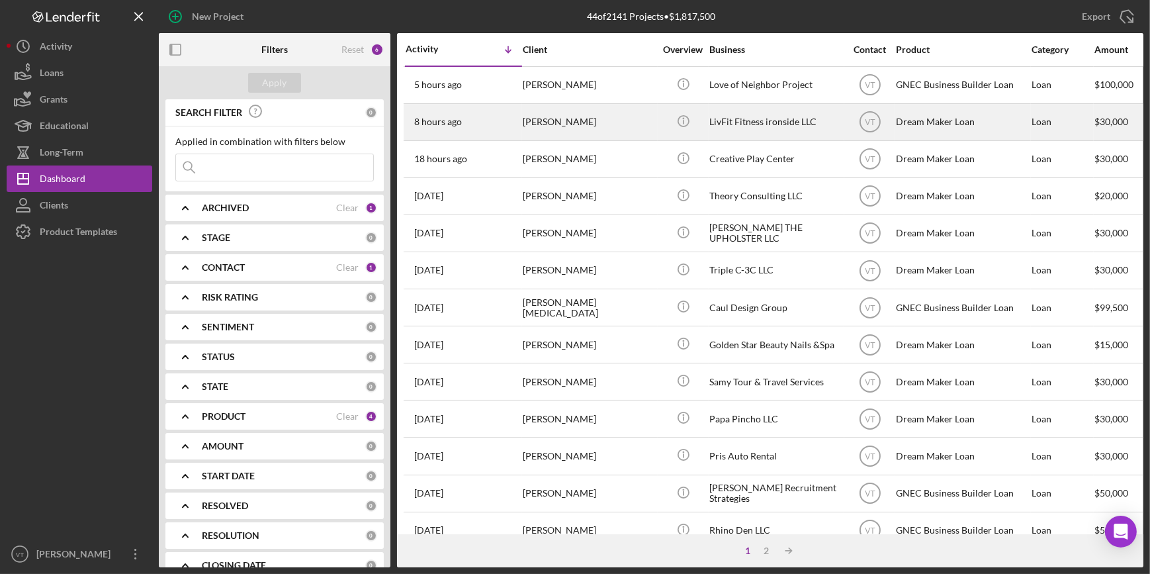
click at [596, 121] on div "[PERSON_NAME]" at bounding box center [589, 122] width 132 height 35
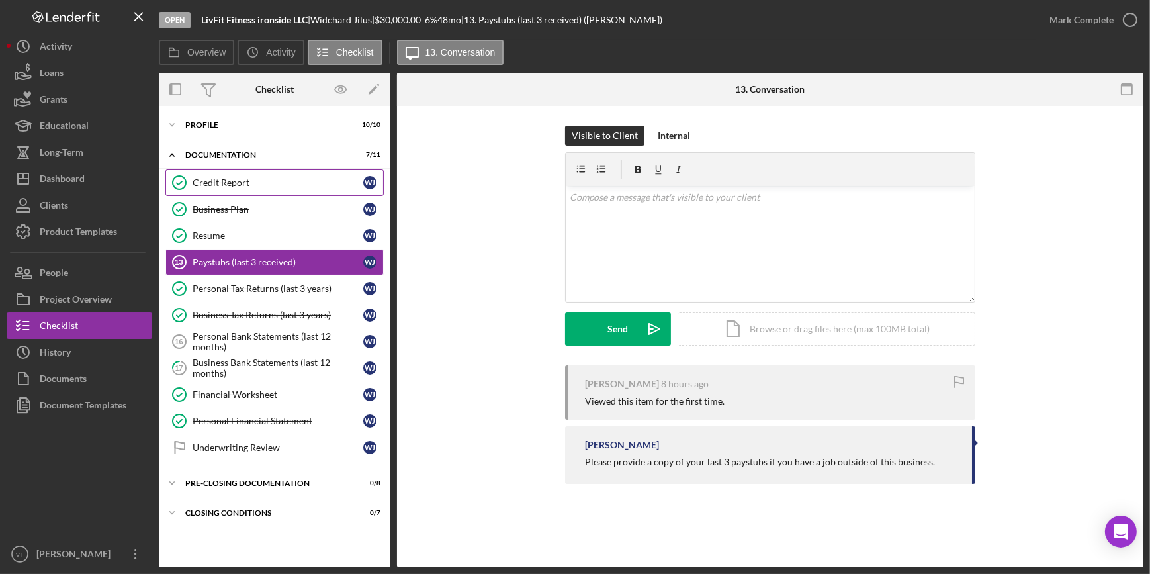
click at [276, 180] on div "Credit Report" at bounding box center [278, 182] width 171 height 11
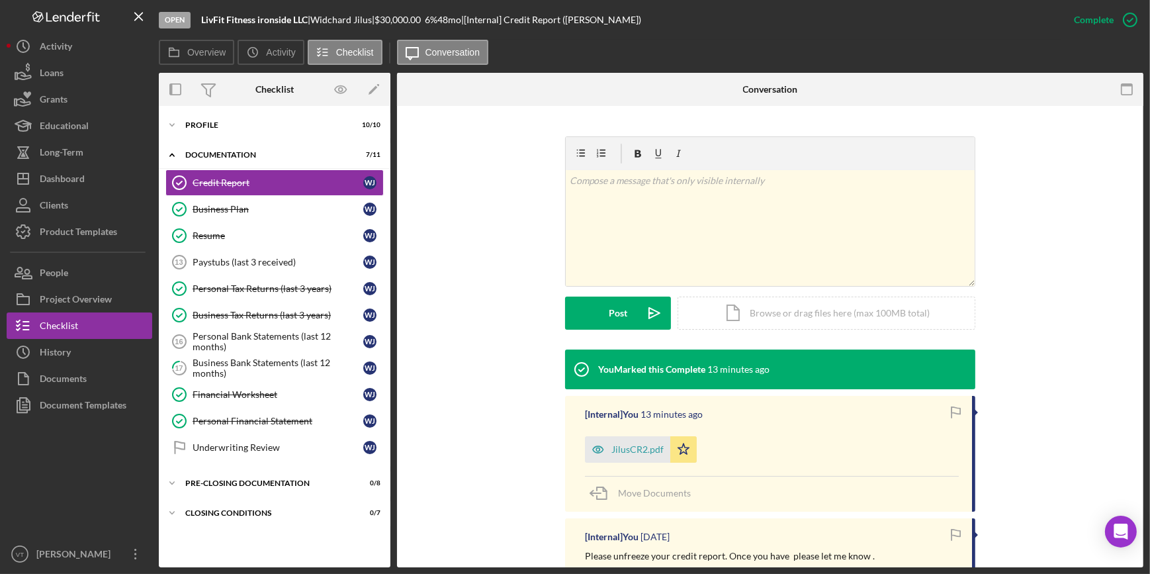
scroll to position [271, 0]
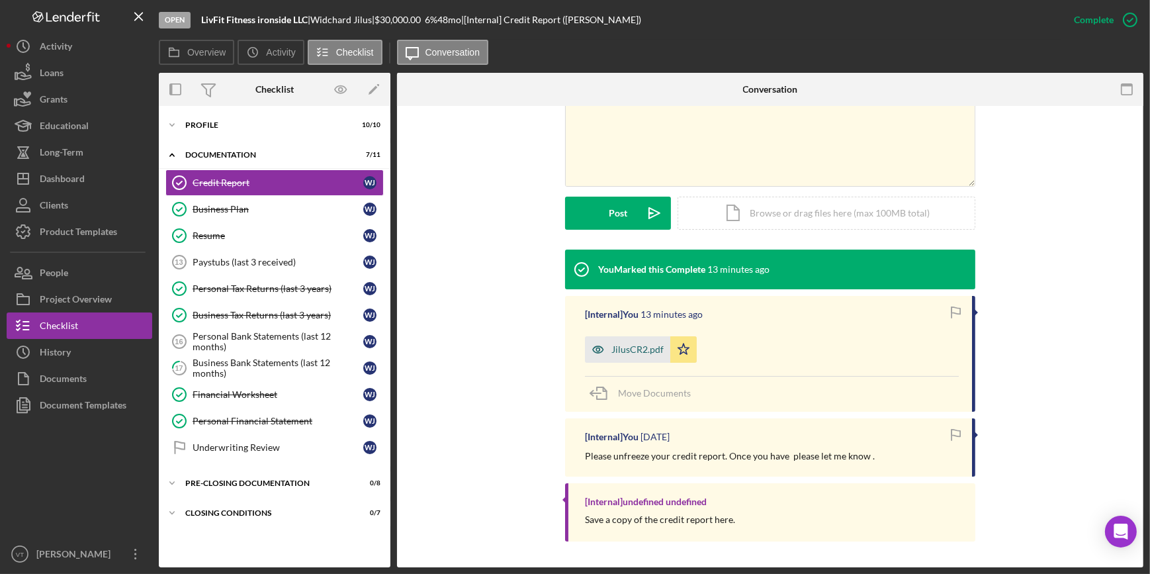
click at [604, 355] on icon "button" at bounding box center [598, 349] width 26 height 26
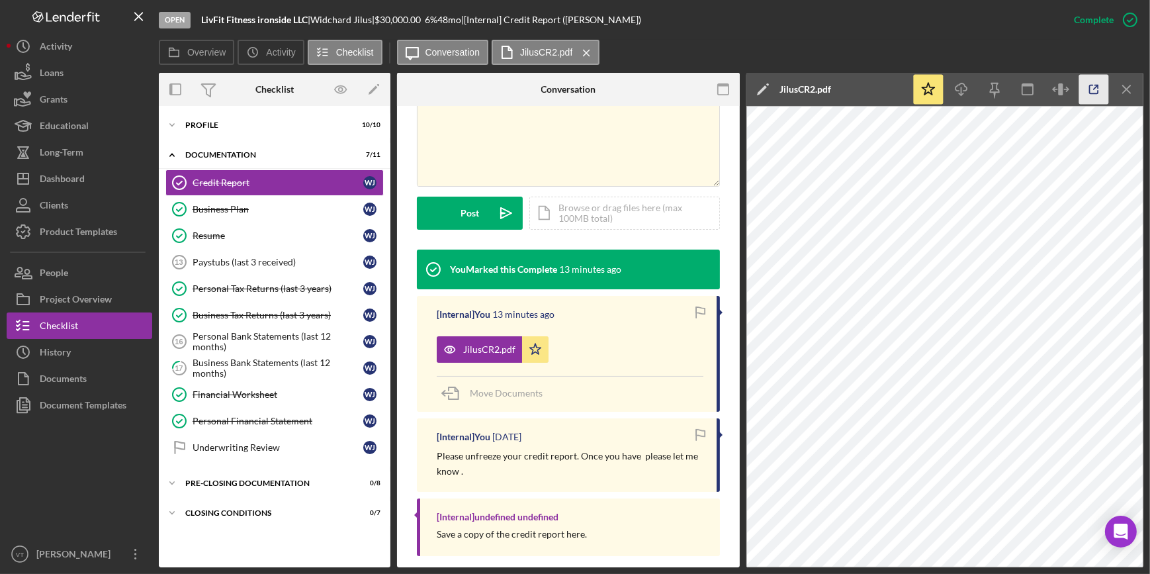
click at [1093, 99] on icon "button" at bounding box center [1094, 90] width 30 height 30
click at [179, 124] on icon "Icon/Expander" at bounding box center [172, 125] width 26 height 26
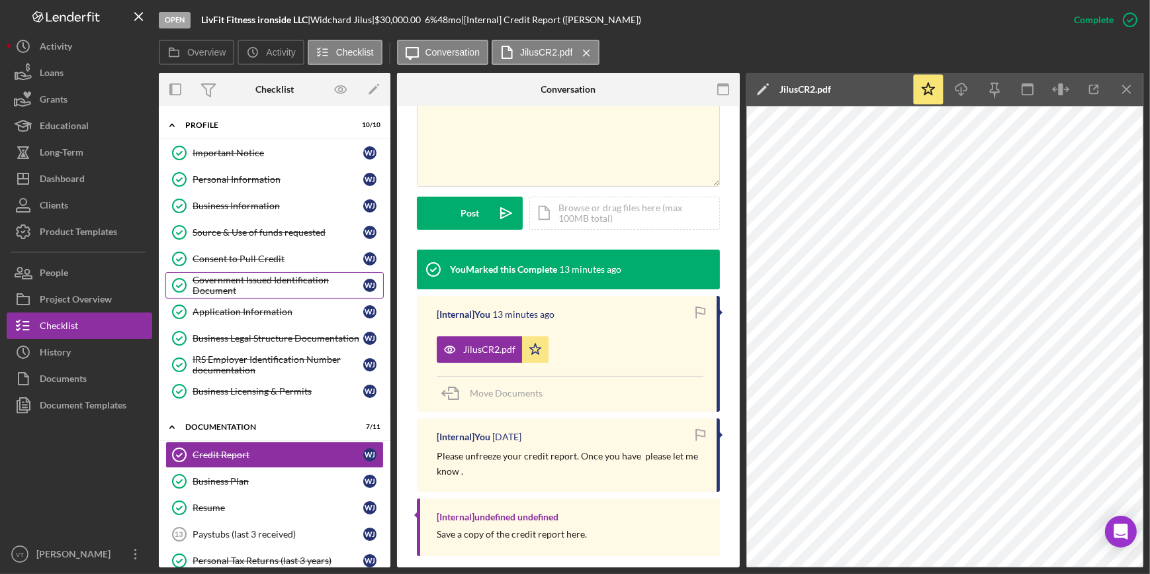
click at [250, 289] on div "Government Issued Identification Document" at bounding box center [278, 285] width 171 height 21
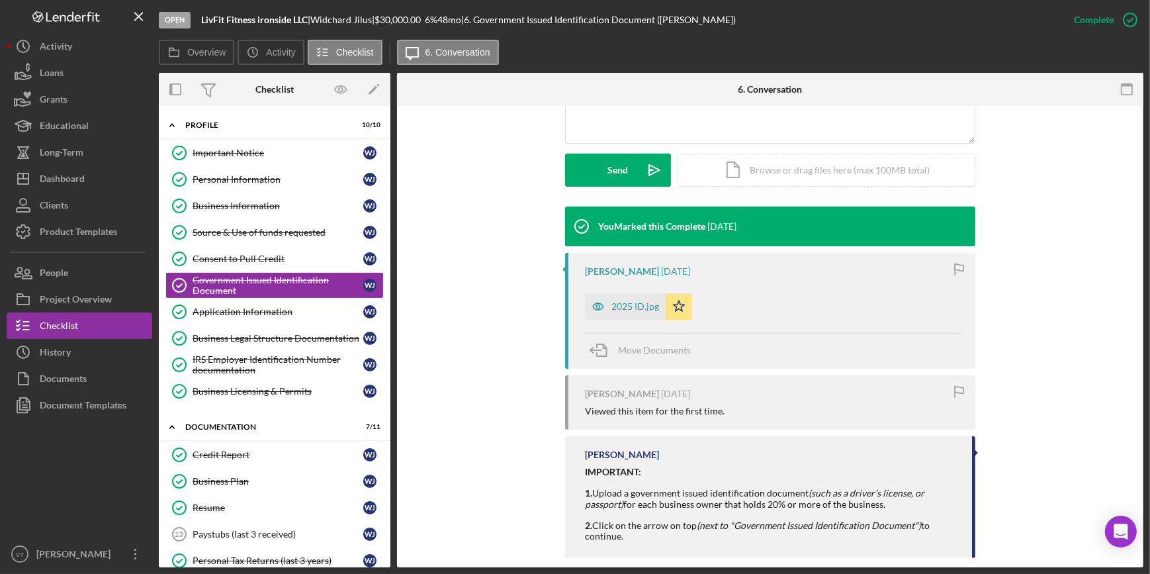
scroll to position [357, 0]
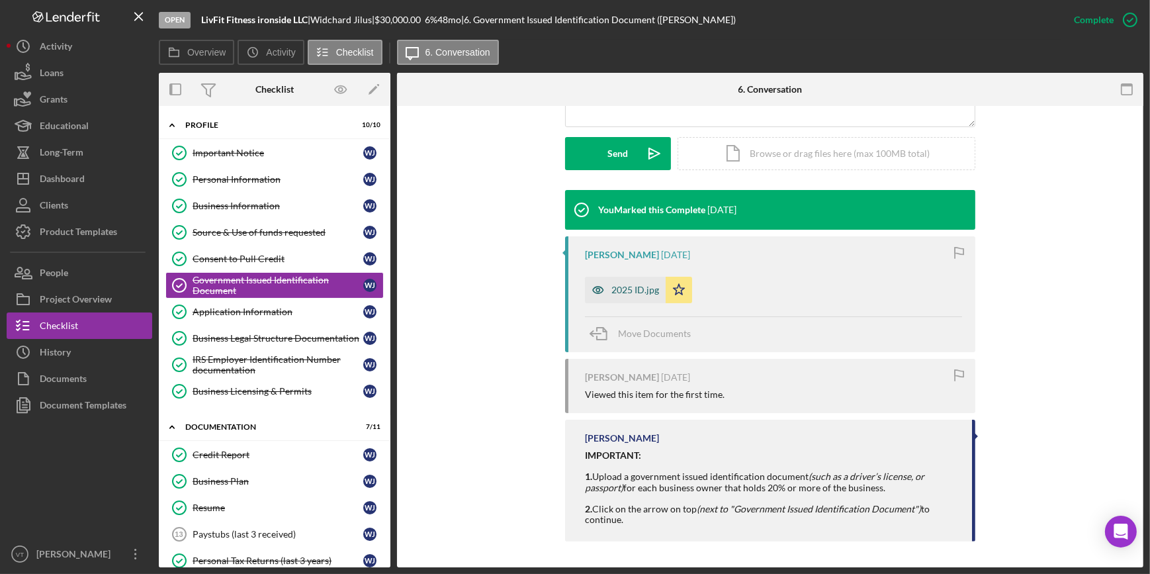
click at [619, 292] on div "2025 ID.jpg" at bounding box center [635, 289] width 48 height 11
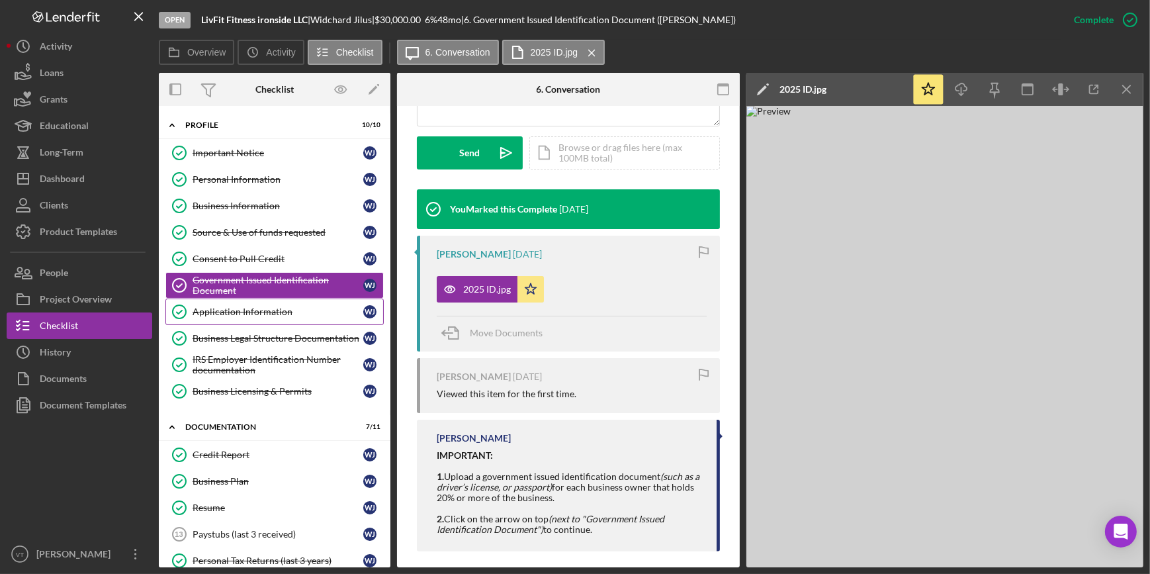
click at [210, 310] on div "Application Information" at bounding box center [278, 311] width 171 height 11
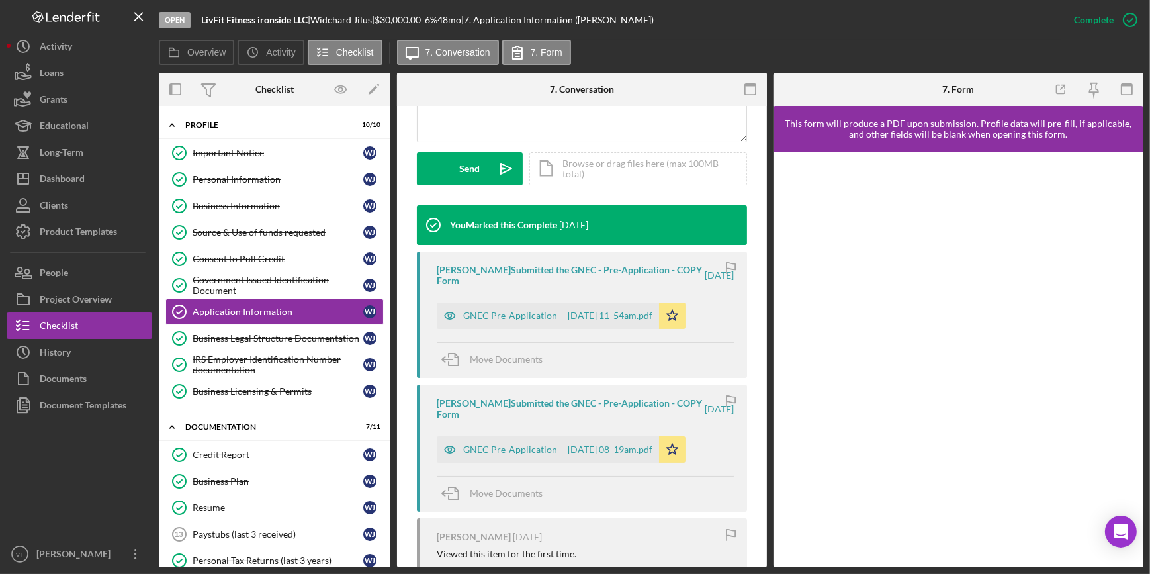
scroll to position [421, 0]
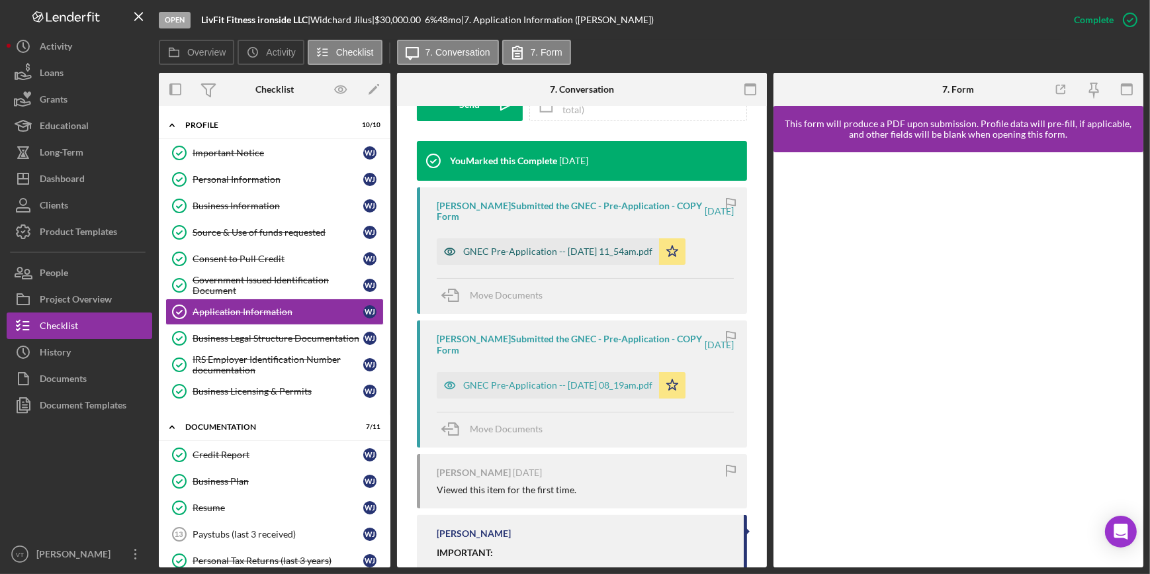
click at [536, 247] on div "GNEC Pre-Application -- 2025-08-12 11_54am.pdf" at bounding box center [557, 251] width 189 height 11
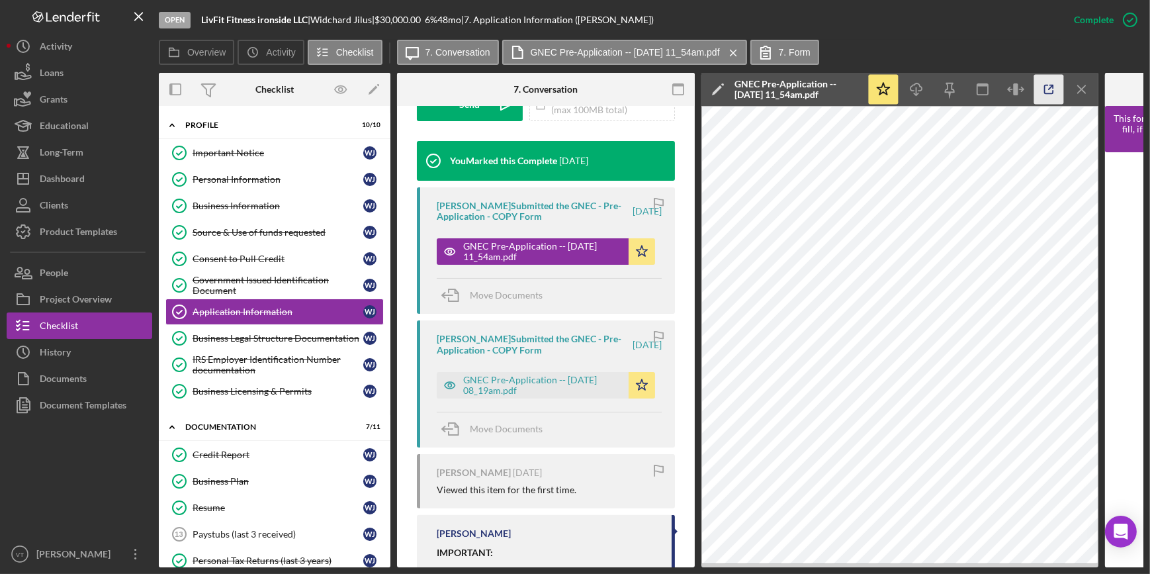
click at [1047, 83] on icon "button" at bounding box center [1049, 90] width 30 height 30
click at [230, 232] on div "Source & Use of funds requested" at bounding box center [278, 232] width 171 height 11
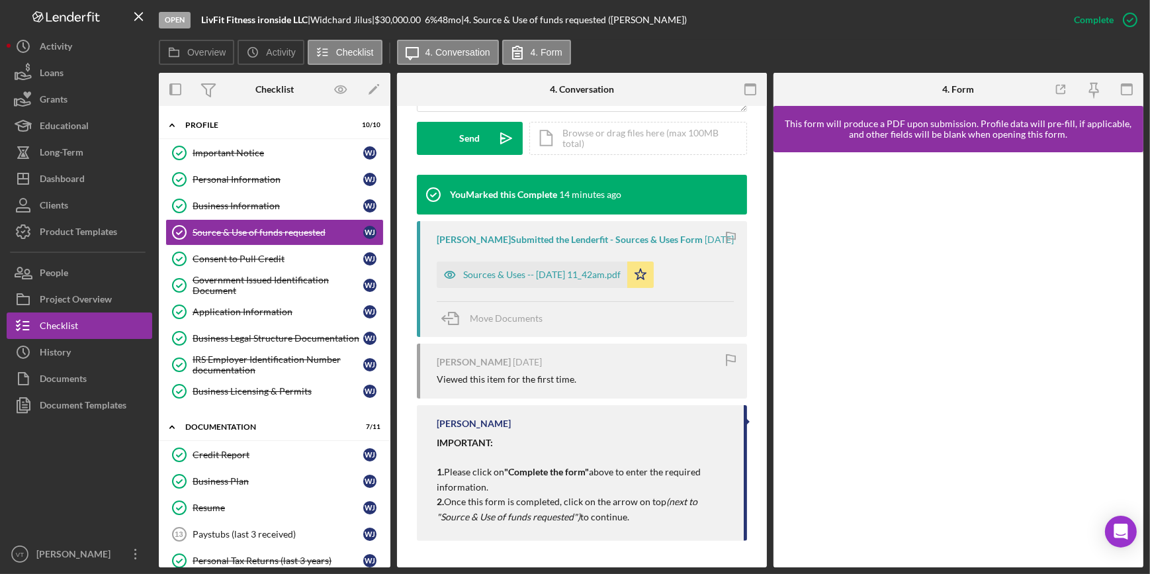
scroll to position [397, 0]
click at [499, 281] on div "Sources & Uses -- 2025-08-12 11_42am.pdf" at bounding box center [532, 274] width 191 height 26
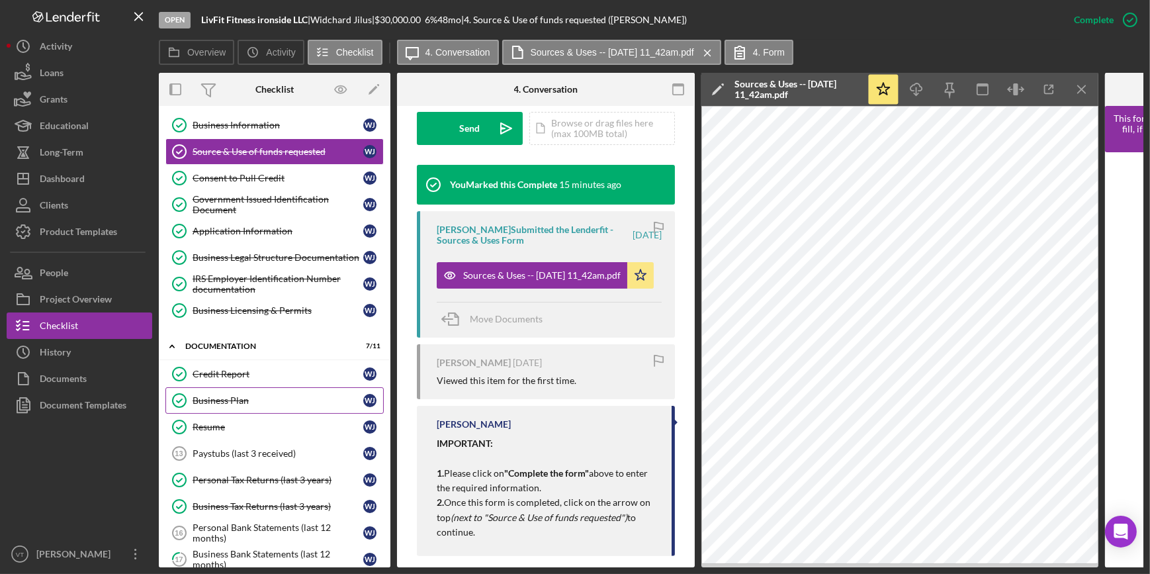
scroll to position [238, 0]
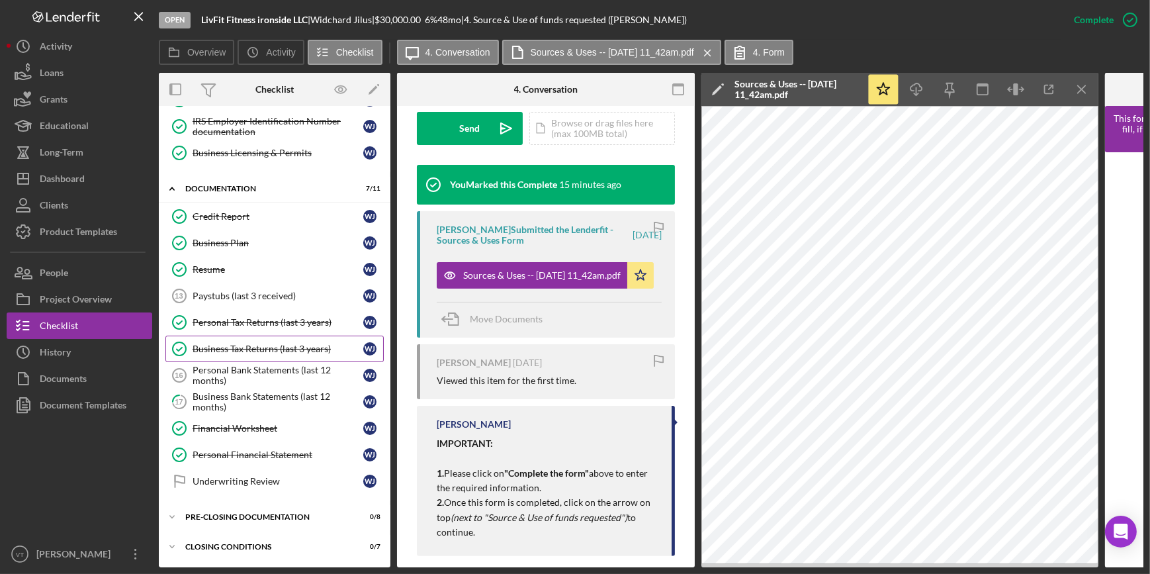
click at [258, 351] on div "Business Tax Returns (last 3 years)" at bounding box center [278, 348] width 171 height 11
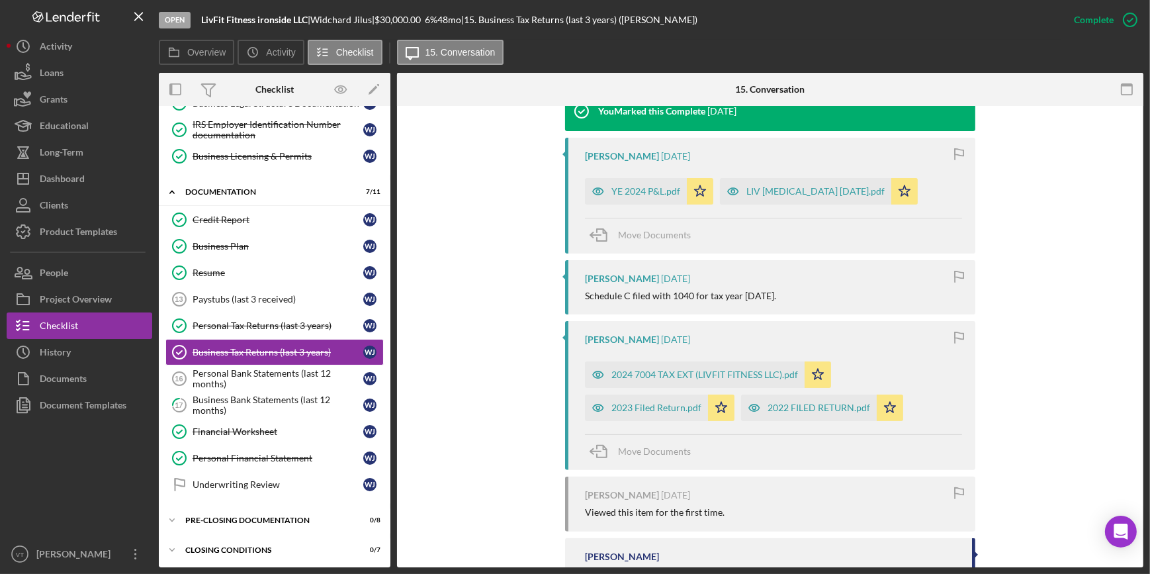
scroll to position [471, 0]
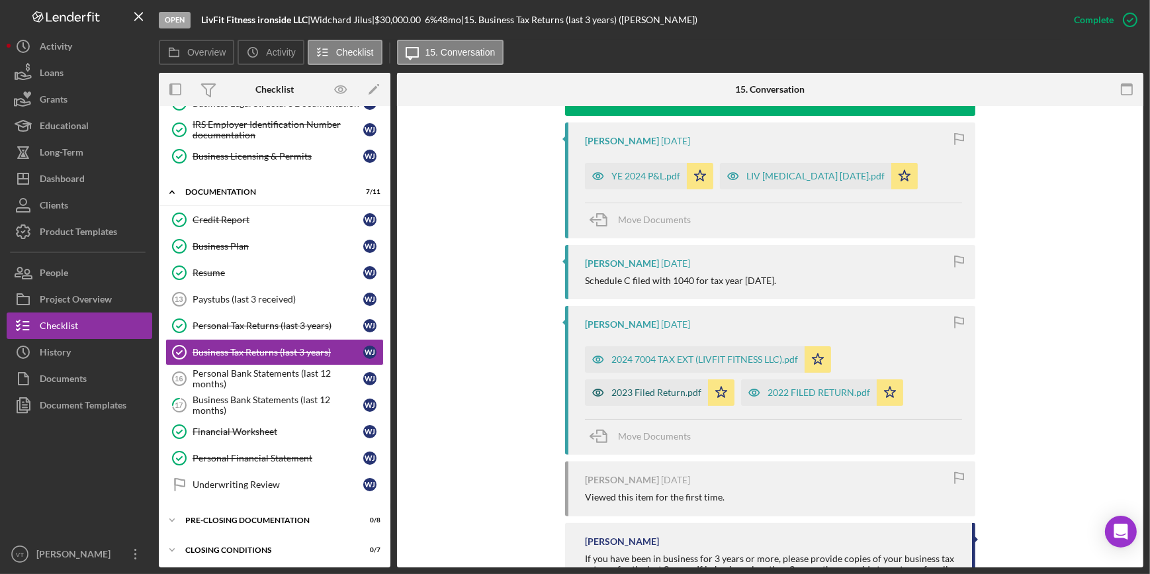
click at [664, 393] on div "2023 Filed Return.pdf" at bounding box center [656, 392] width 90 height 11
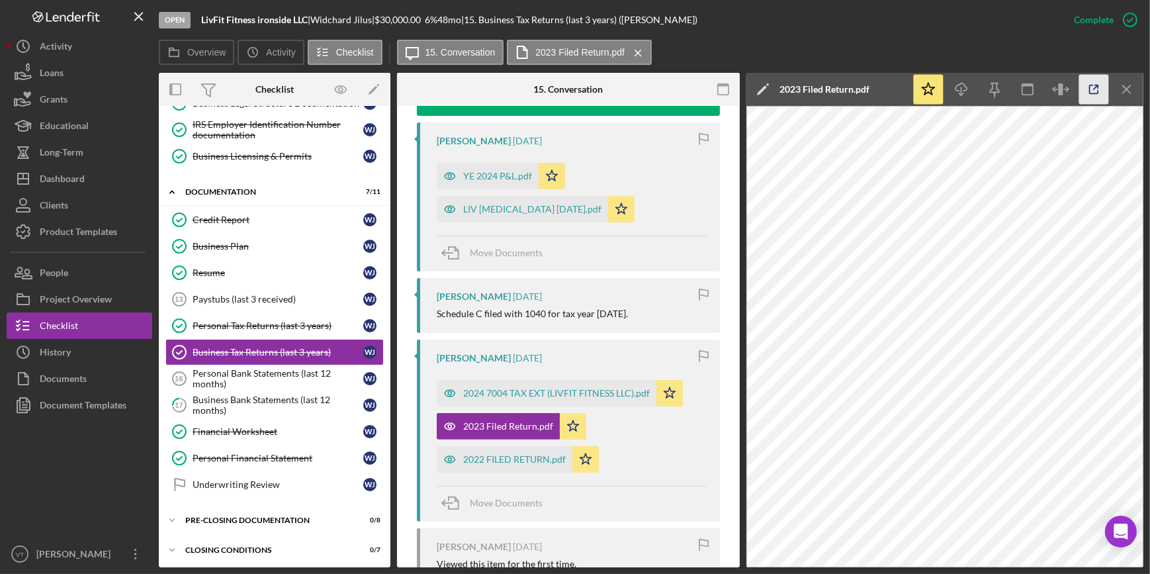
click at [1103, 94] on icon "button" at bounding box center [1094, 90] width 30 height 30
click at [1087, 97] on icon "button" at bounding box center [1094, 90] width 30 height 30
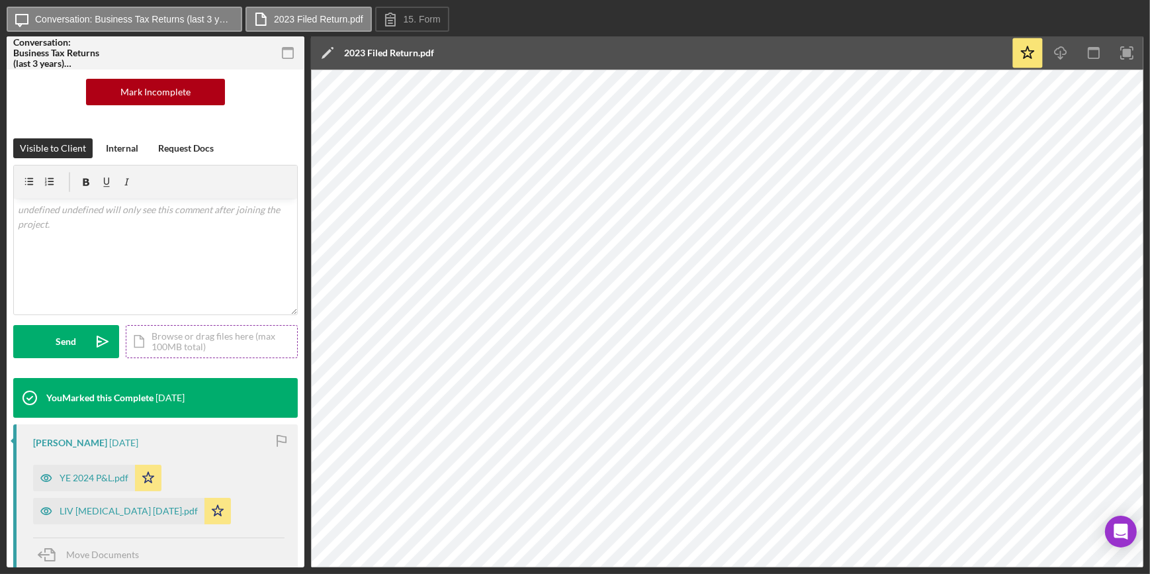
scroll to position [361, 0]
